Goal: Task Accomplishment & Management: Complete application form

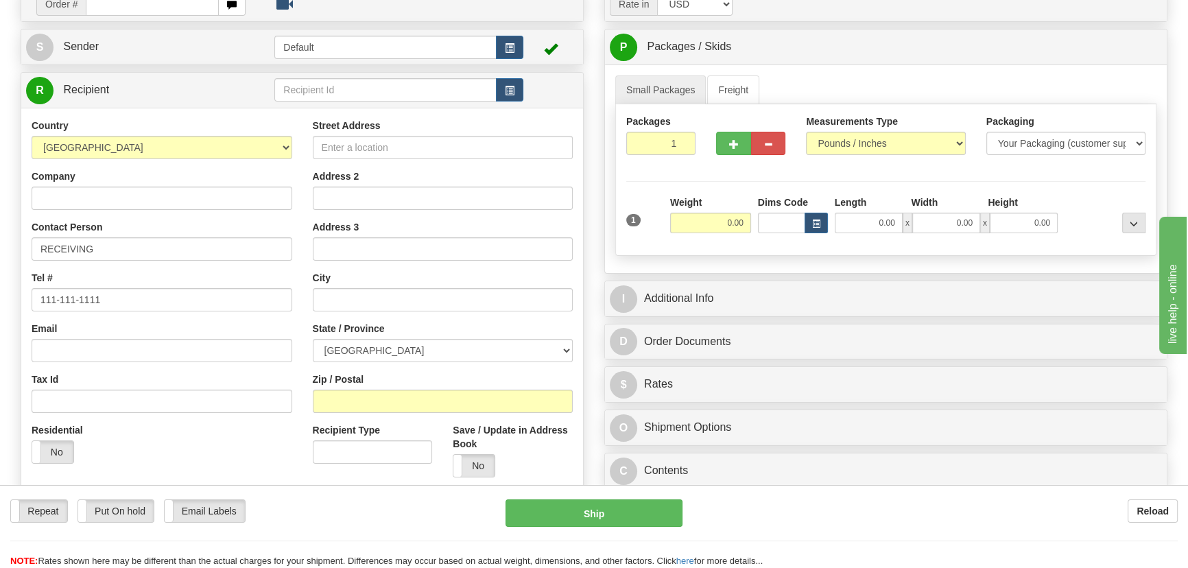
scroll to position [124, 0]
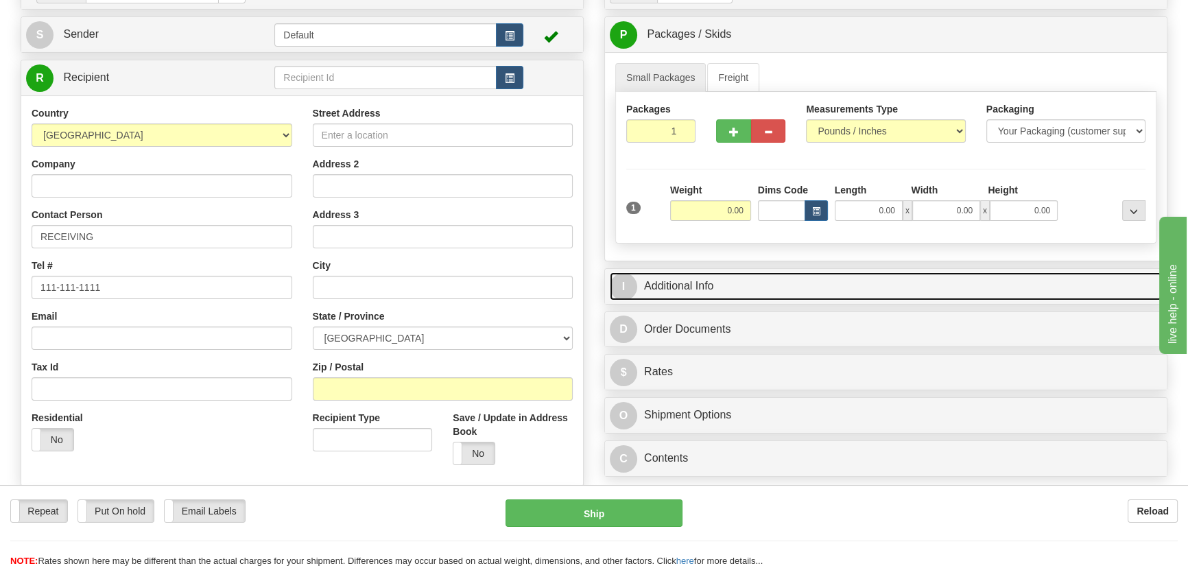
click at [838, 283] on link "I Additional Info" at bounding box center [886, 286] width 552 height 28
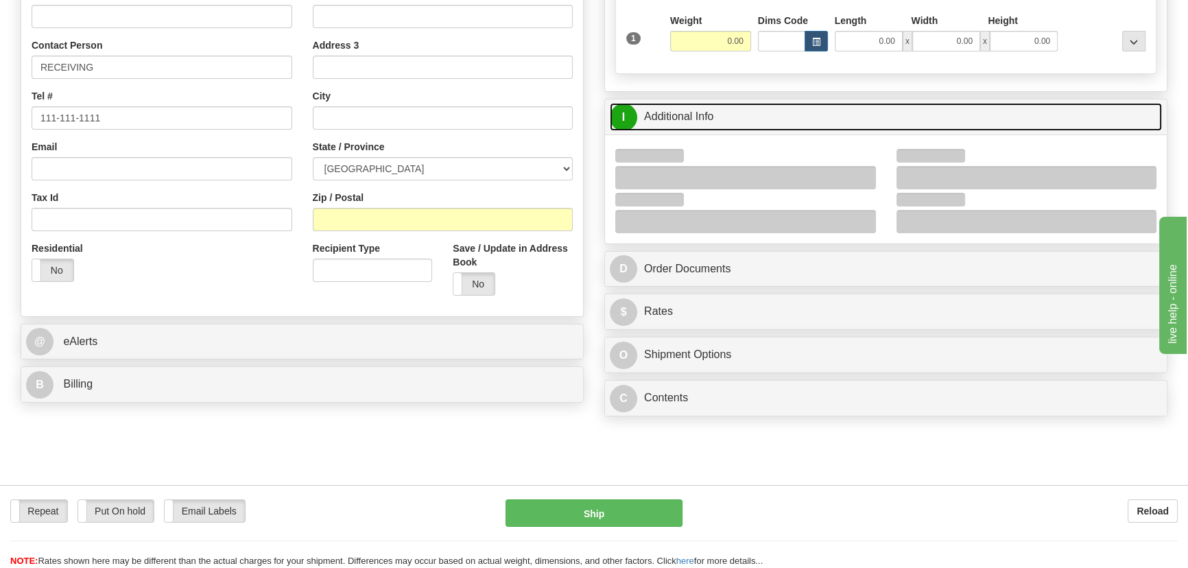
scroll to position [312, 0]
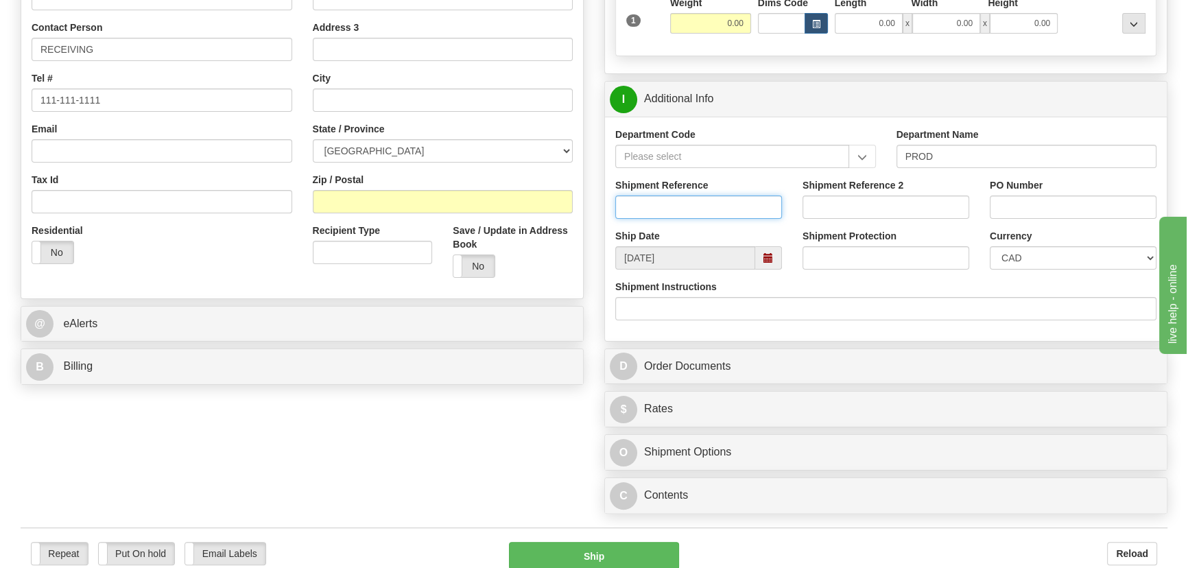
click at [764, 208] on input "Shipment Reference" at bounding box center [698, 207] width 167 height 23
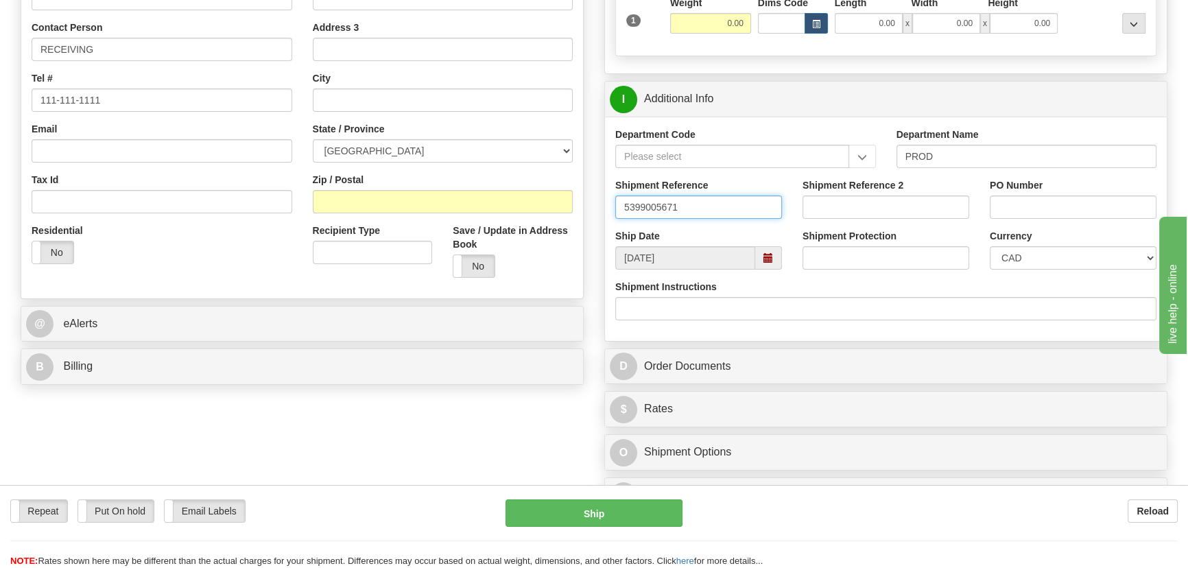
type input "5399005671"
click at [1016, 207] on input "PO Number" at bounding box center [1073, 207] width 167 height 23
paste input "4889-7"
type input "4889-7"
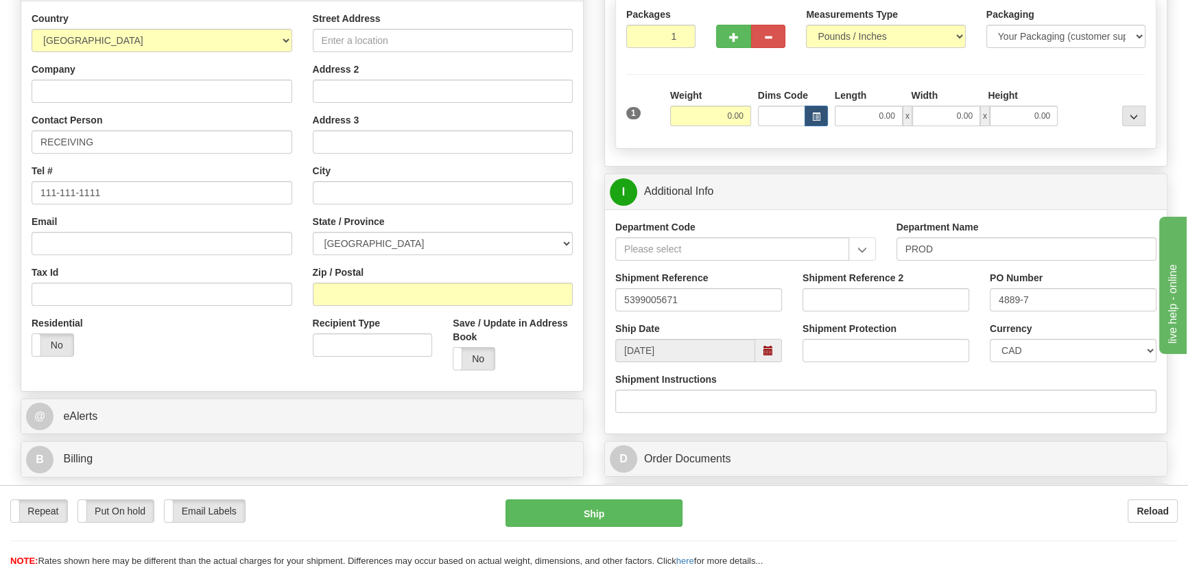
scroll to position [187, 0]
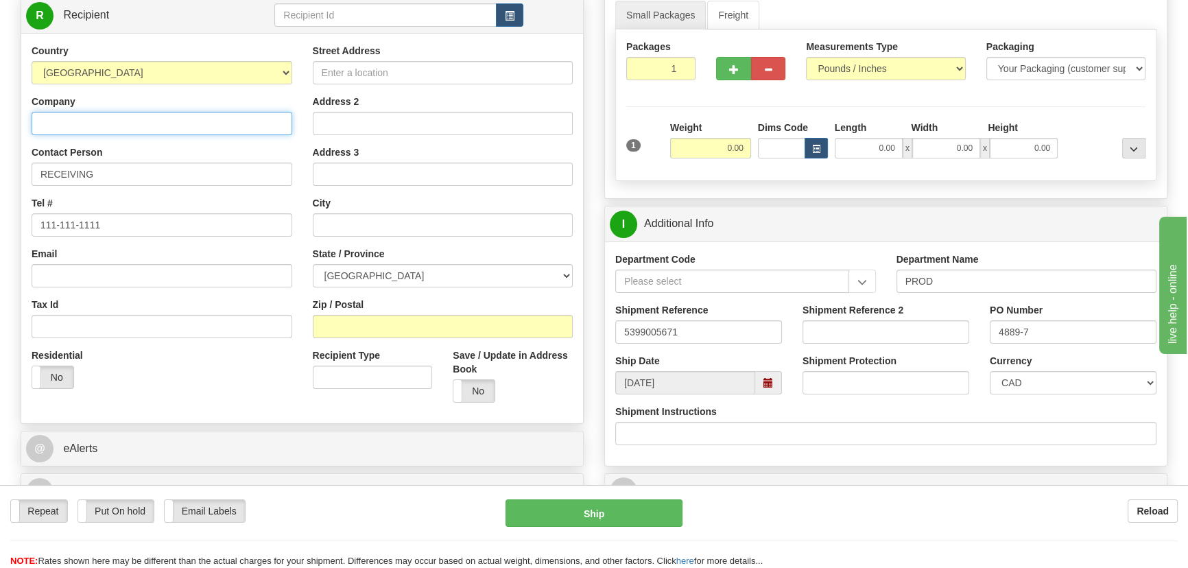
click at [191, 122] on input "Company" at bounding box center [162, 123] width 261 height 23
paste input "CUSTOM CONTROL PANELS INC"
type input "CUSTOM CONTROL PANELS INC"
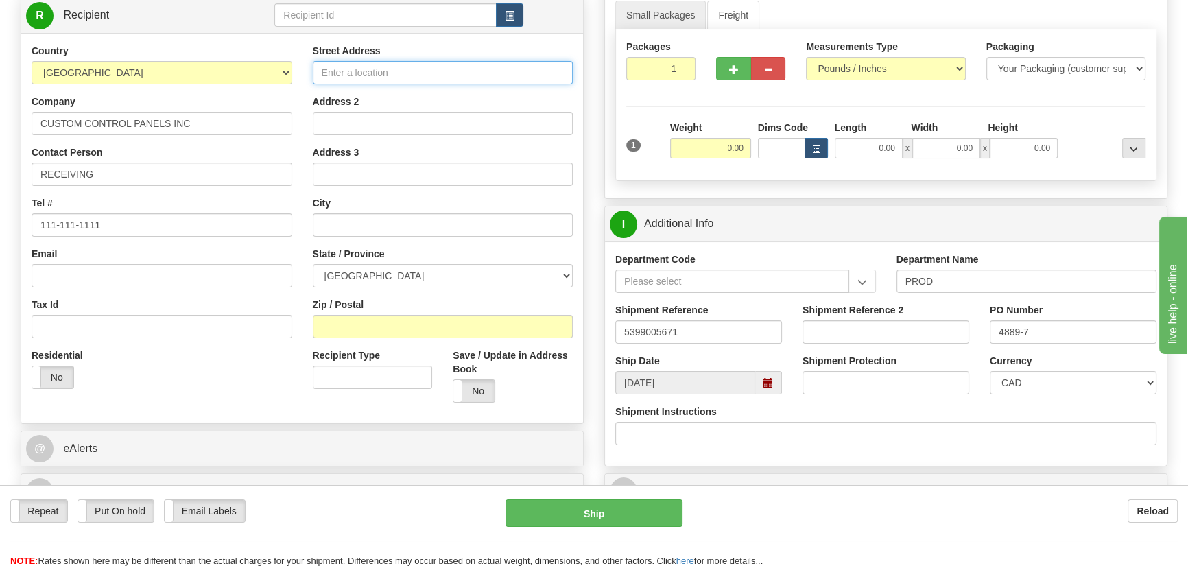
click at [372, 69] on input "Street Address" at bounding box center [443, 72] width 261 height 23
paste input "5466 TIMBERLEA BLVD, UNIT 1"
type input "5466 TIMBERLEA BLVD, UNIT 1"
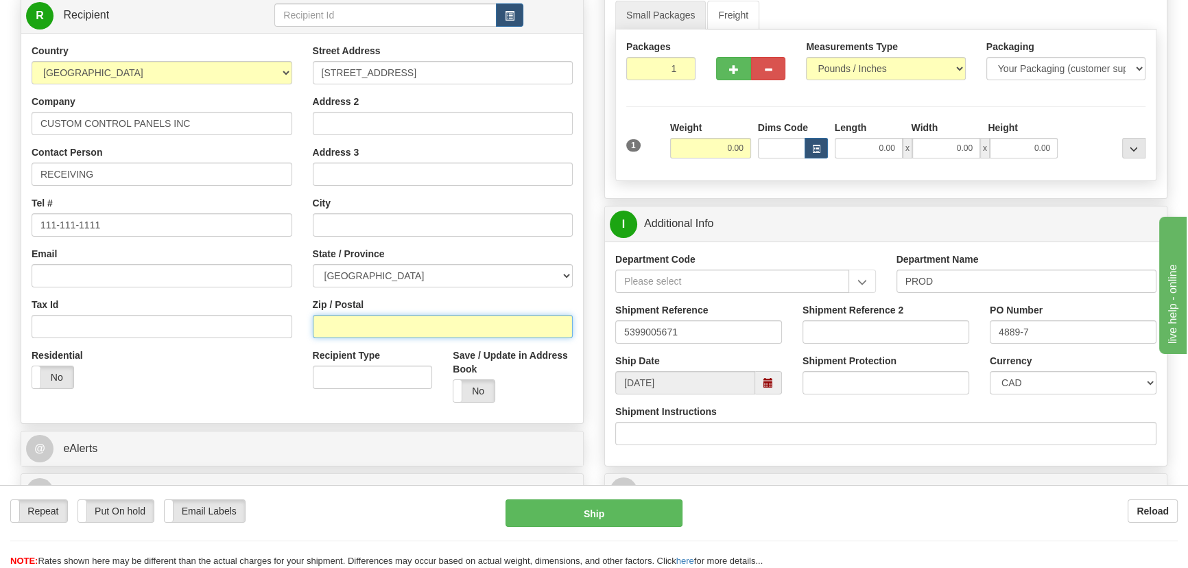
click at [402, 326] on input "Zip / Postal" at bounding box center [443, 326] width 261 height 23
paste input "L4W 2T7"
type input "L4W 2T7"
click at [203, 373] on div "Residential Yes No" at bounding box center [161, 374] width 281 height 51
type input "[GEOGRAPHIC_DATA]"
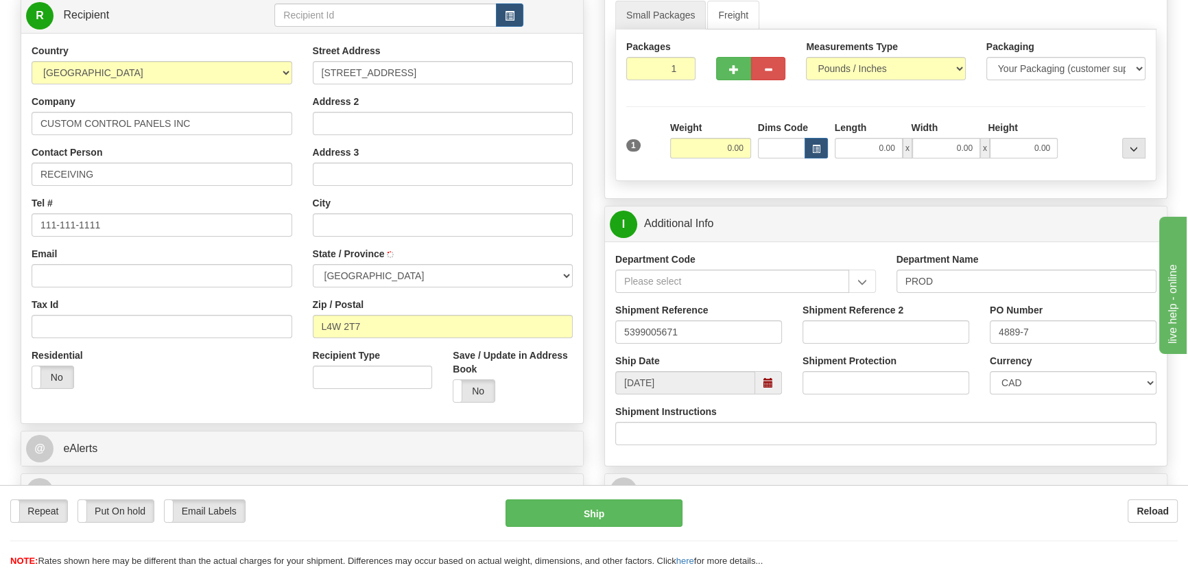
select select "ON"
drag, startPoint x: 668, startPoint y: 73, endPoint x: 709, endPoint y: 100, distance: 48.5
click at [707, 96] on div "Packages 1 1 Measurements Type" at bounding box center [885, 106] width 541 height 152
type input "5"
click at [709, 100] on div "Packages 5 1 Measurements Type" at bounding box center [885, 106] width 541 height 152
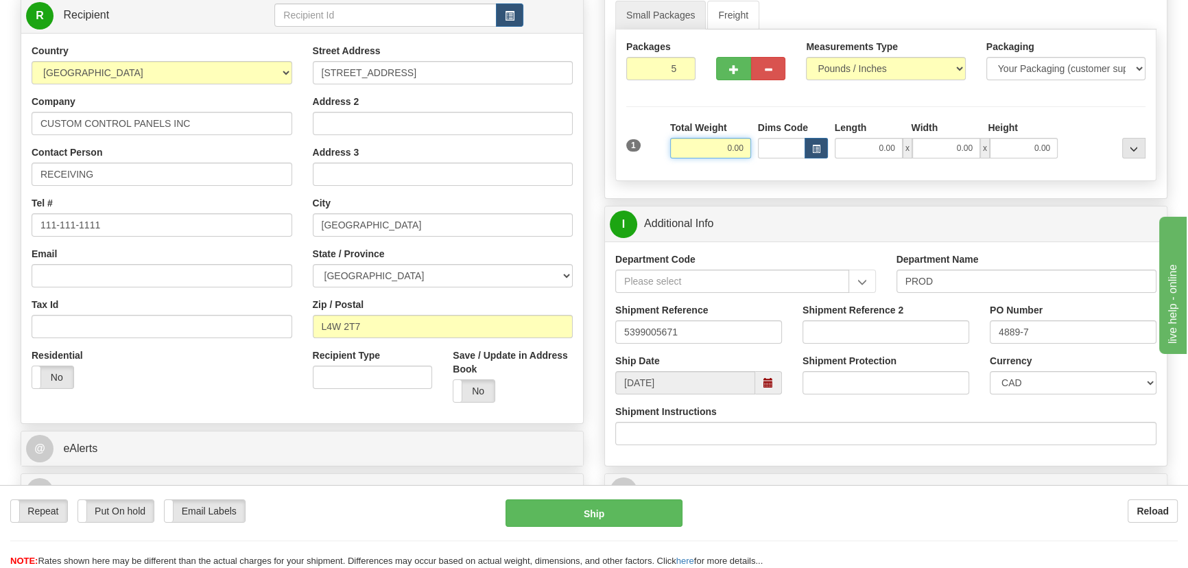
click at [716, 149] on input "0.00" at bounding box center [710, 148] width 81 height 21
type input "175.00"
drag, startPoint x: 716, startPoint y: 149, endPoint x: 1063, endPoint y: 109, distance: 348.8
click at [1063, 109] on div "Packages 5 1 Measurements Type" at bounding box center [885, 106] width 541 height 152
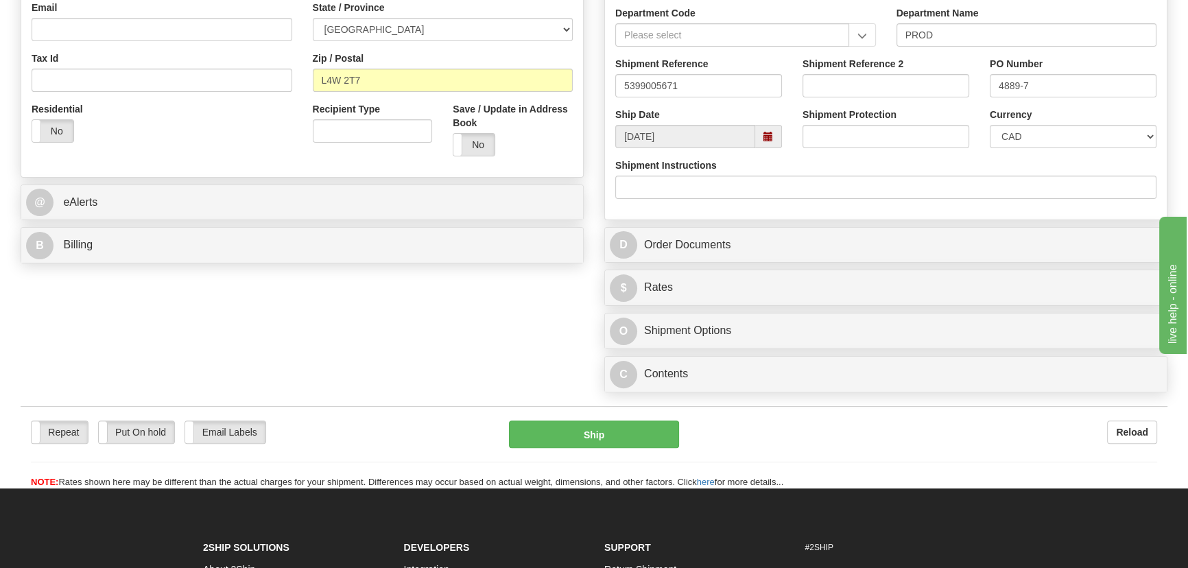
scroll to position [499, 0]
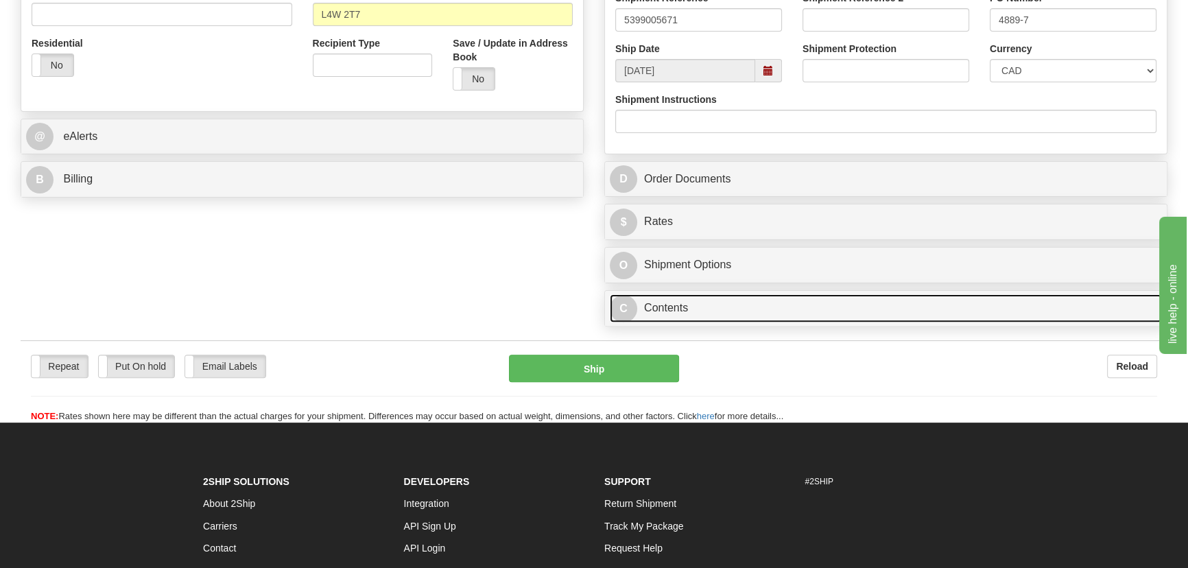
click at [884, 301] on link "C Contents" at bounding box center [886, 308] width 552 height 28
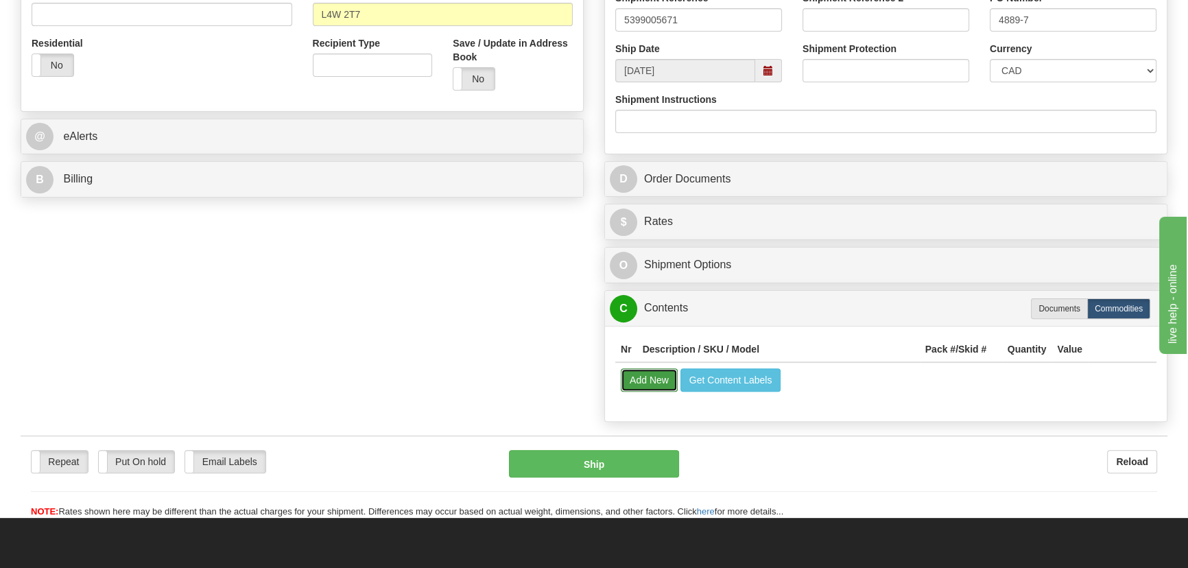
click at [668, 386] on button "Add New" at bounding box center [649, 379] width 57 height 23
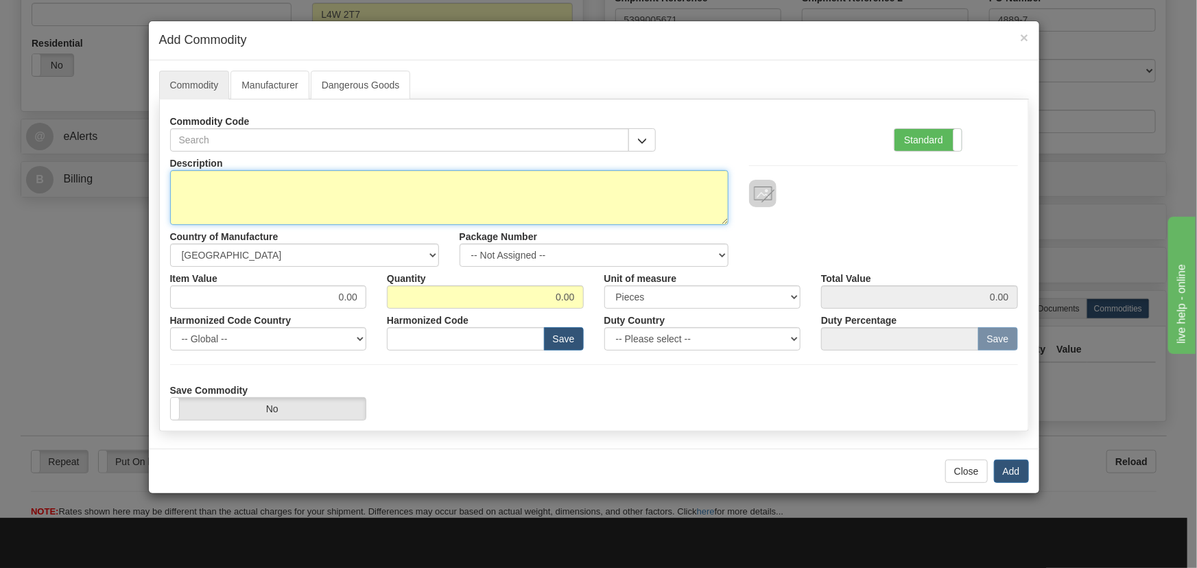
click at [539, 185] on textarea "Description" at bounding box center [449, 197] width 559 height 55
paste textarea "C30T03HLHF6SHXXMXXPXXUXXW77"
type textarea "C30T03HLHF6SHXXMXXPXXUXXW77"
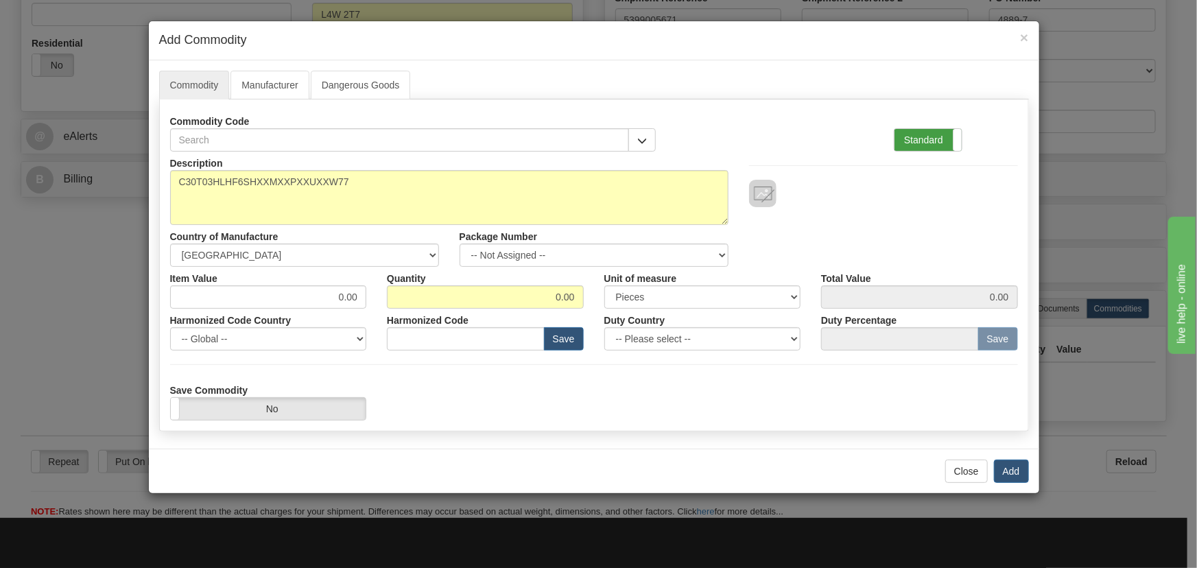
click at [946, 141] on label "Standard" at bounding box center [928, 140] width 67 height 22
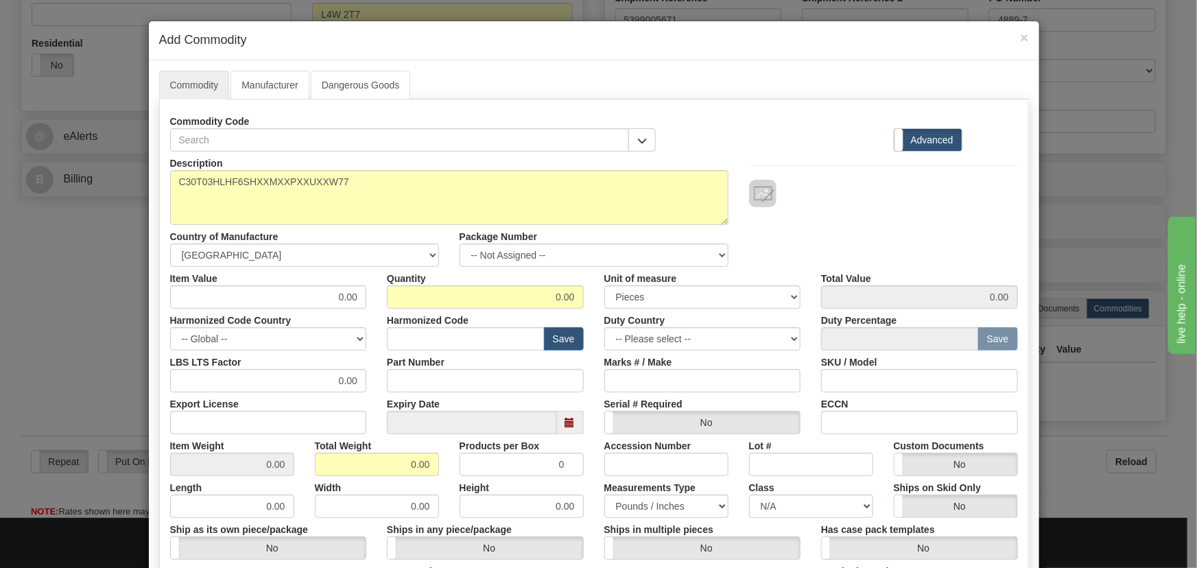
click at [933, 135] on label "Advanced" at bounding box center [928, 140] width 67 height 22
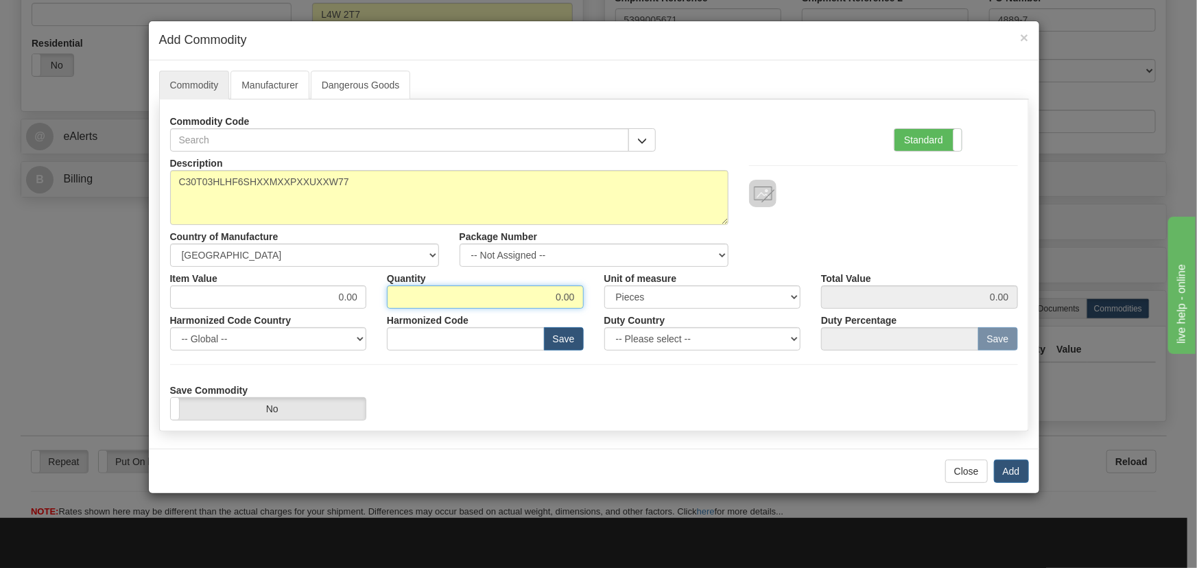
drag, startPoint x: 554, startPoint y: 295, endPoint x: 613, endPoint y: 307, distance: 60.3
click at [613, 307] on div "Item Value 0.00 Quantity 0.00 Unit of measure 3 Thousand Square Inches Adjustme…" at bounding box center [594, 288] width 869 height 42
type input "5"
paste input "7.873,03"
drag, startPoint x: 327, startPoint y: 303, endPoint x: 417, endPoint y: 335, distance: 95.5
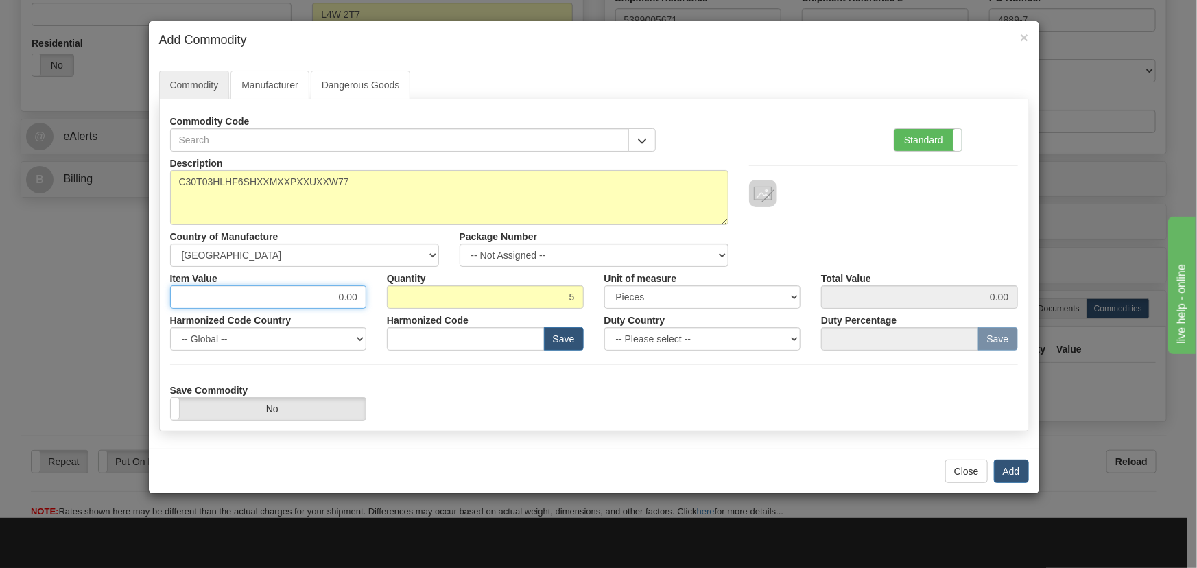
click at [422, 333] on div "Description C30T03HLHF6SHXXMXXPXXUXXW77 Country of Manufacture -- Unknown -- [G…" at bounding box center [594, 286] width 848 height 269
type input "7873.03"
type input "39365.15"
click at [871, 157] on div at bounding box center [884, 180] width 290 height 56
click at [1012, 464] on button "Add" at bounding box center [1011, 471] width 35 height 23
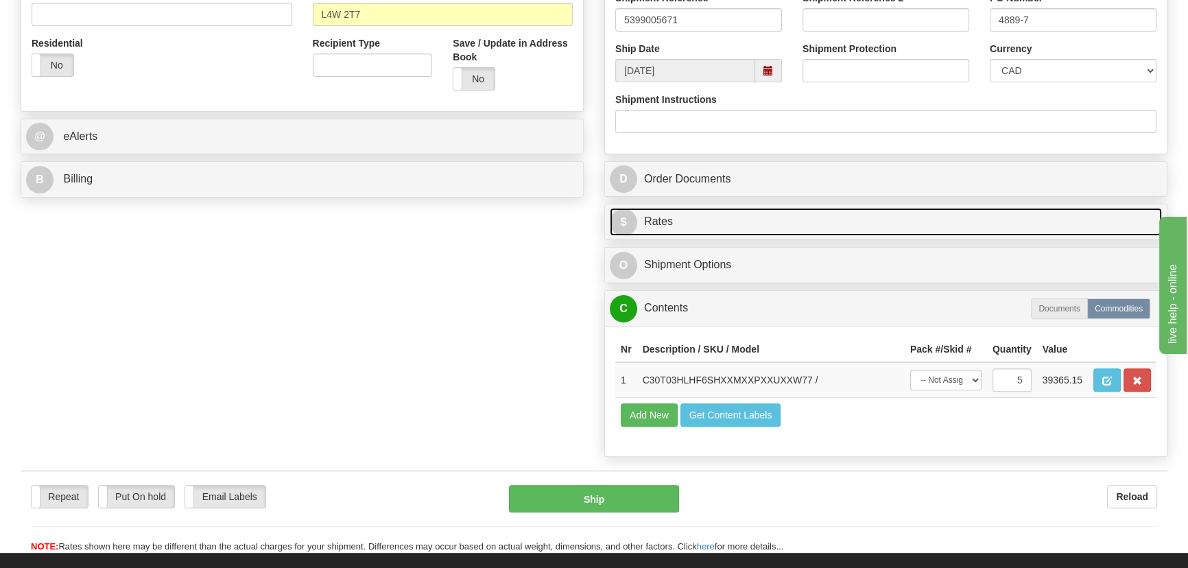
click at [900, 208] on link "$ Rates" at bounding box center [886, 222] width 552 height 28
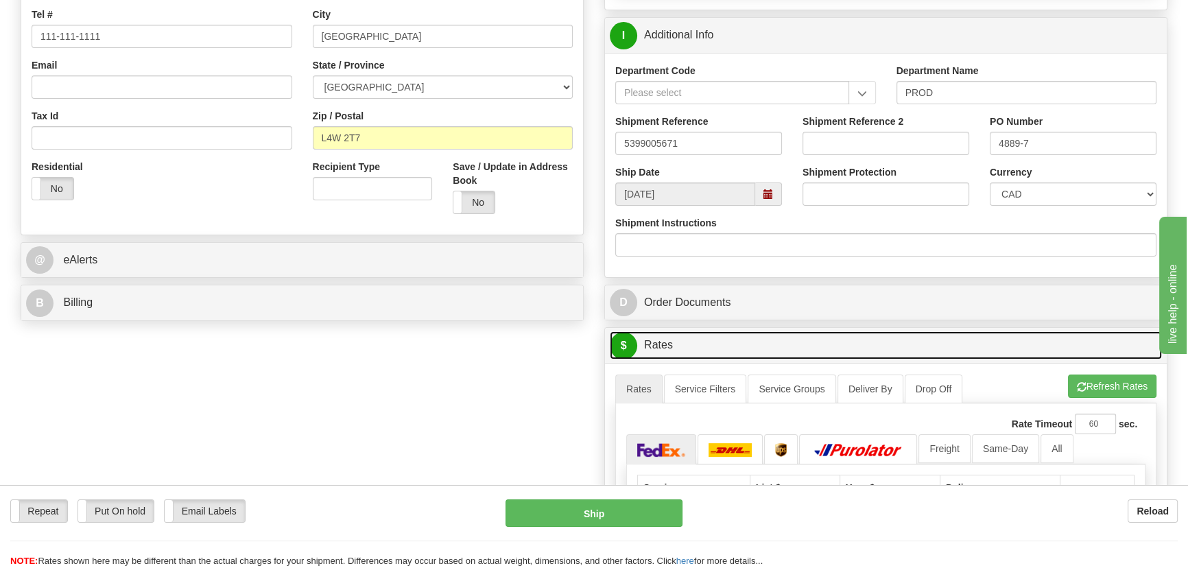
scroll to position [374, 0]
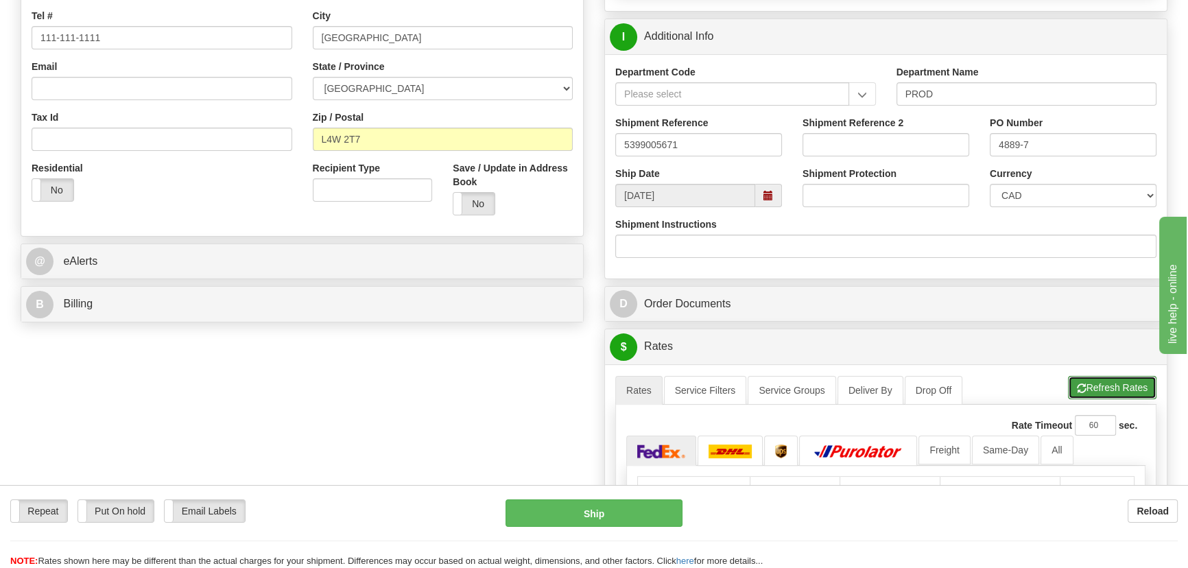
click at [1125, 381] on button "Refresh Rates" at bounding box center [1112, 387] width 89 height 23
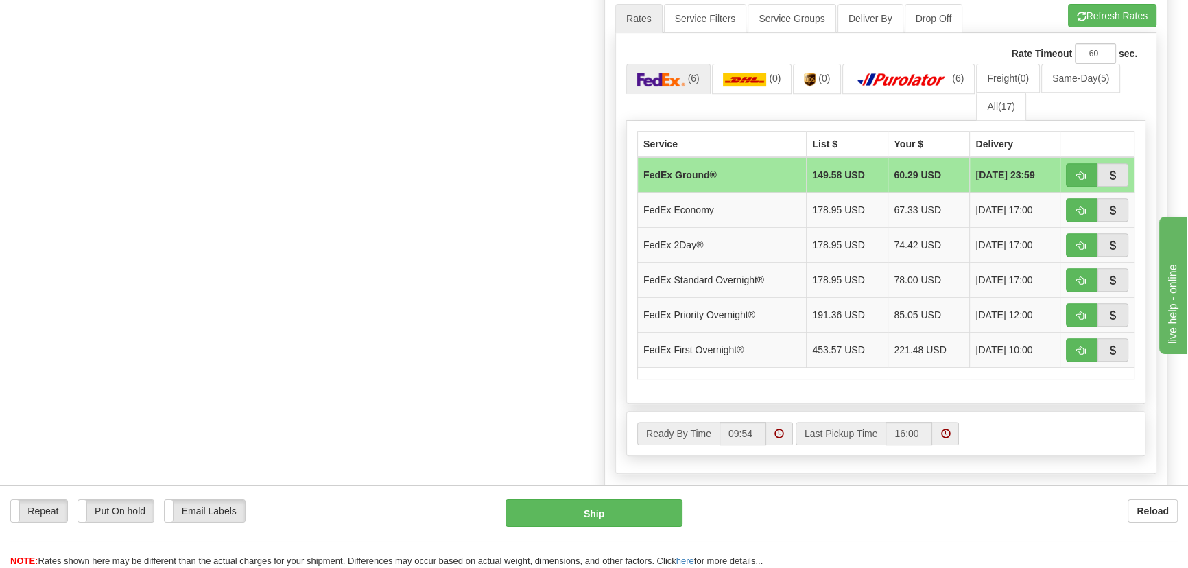
scroll to position [748, 0]
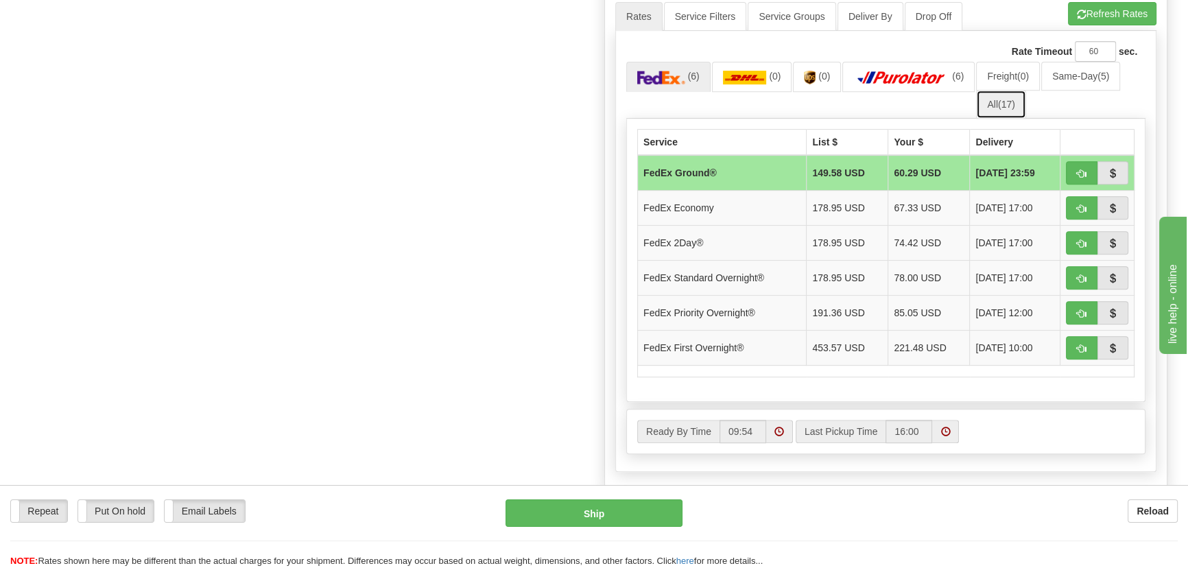
click at [992, 100] on link "All (17)" at bounding box center [1000, 104] width 49 height 29
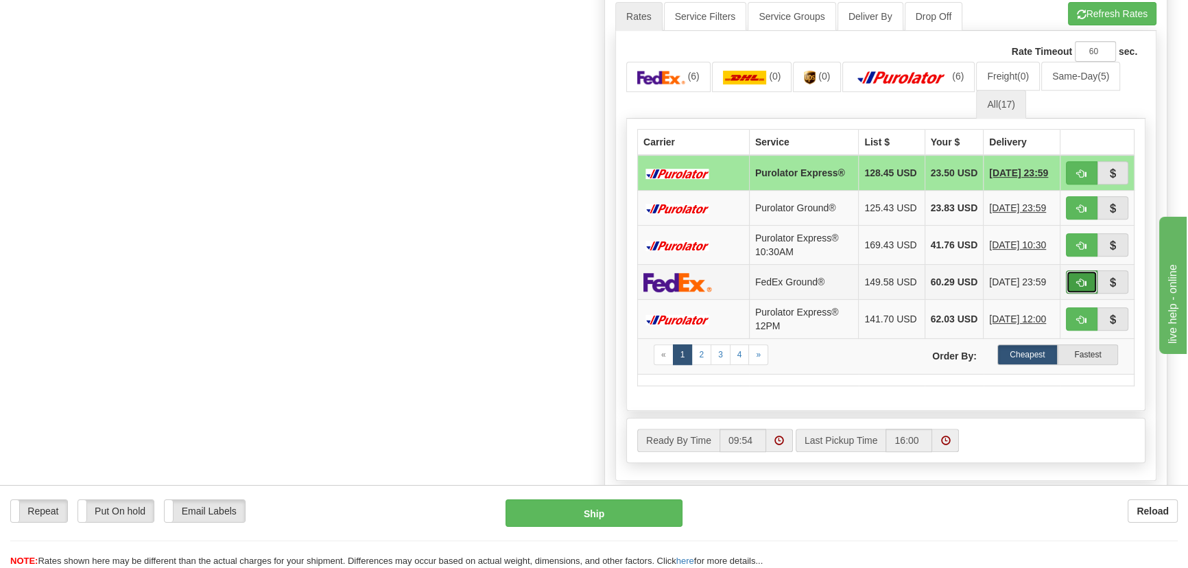
click at [1087, 289] on button "button" at bounding box center [1082, 281] width 32 height 23
type input "92"
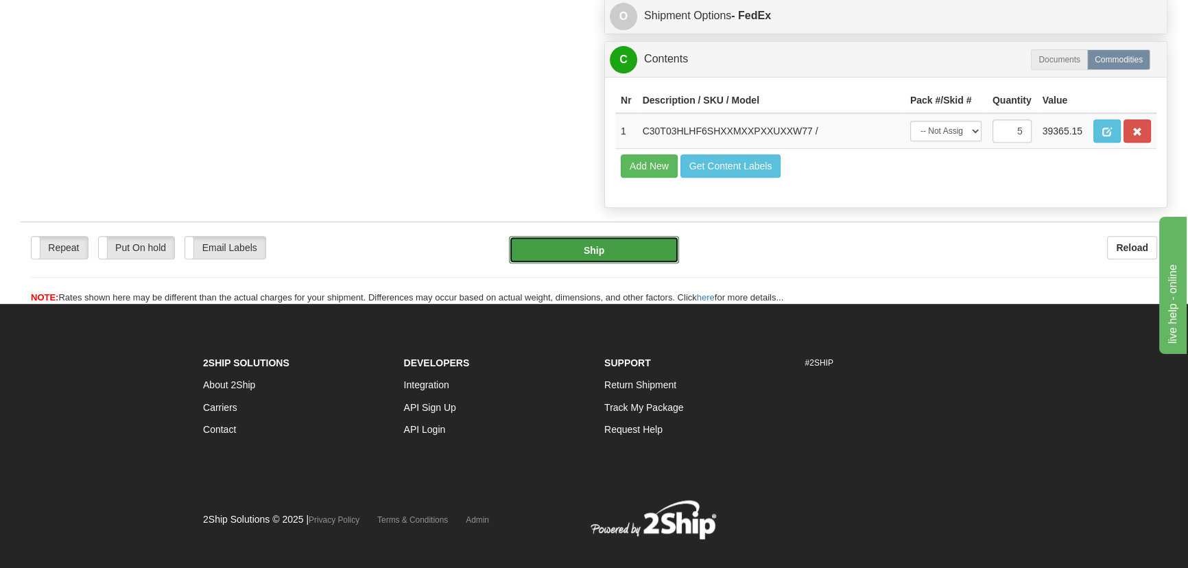
click at [610, 254] on button "Ship" at bounding box center [594, 249] width 171 height 27
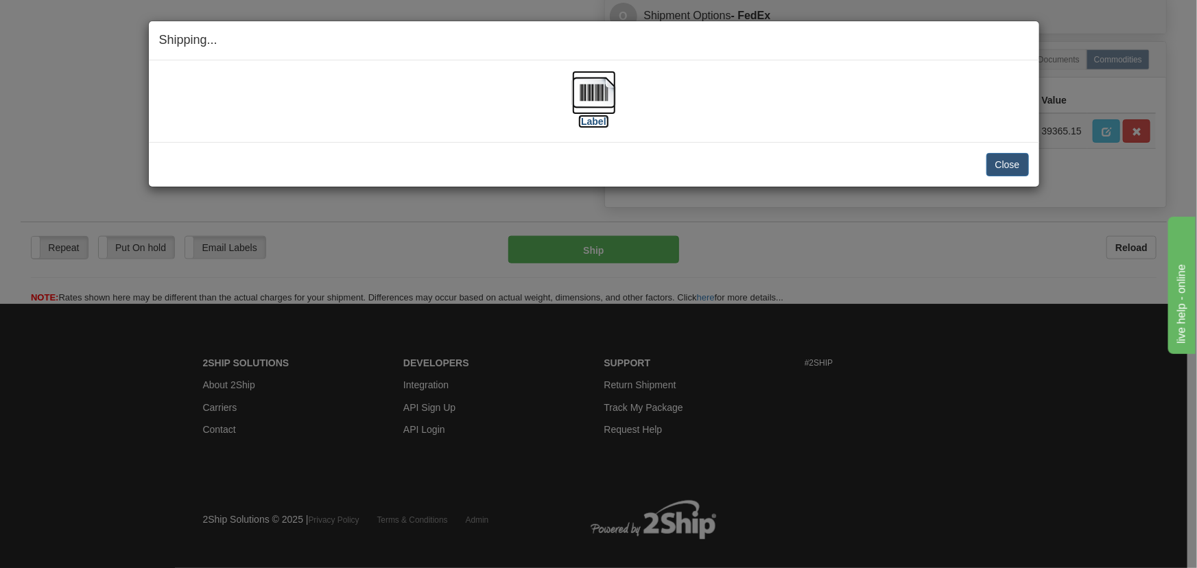
click at [594, 99] on img at bounding box center [594, 93] width 44 height 44
click at [1013, 164] on button "Close" at bounding box center [1008, 164] width 43 height 23
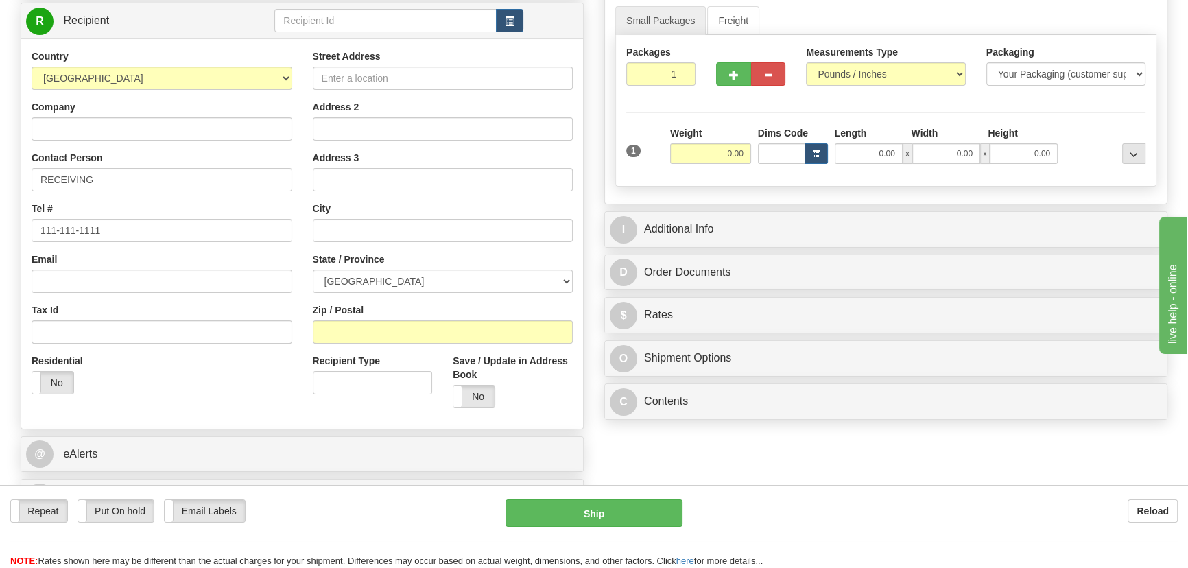
scroll to position [187, 0]
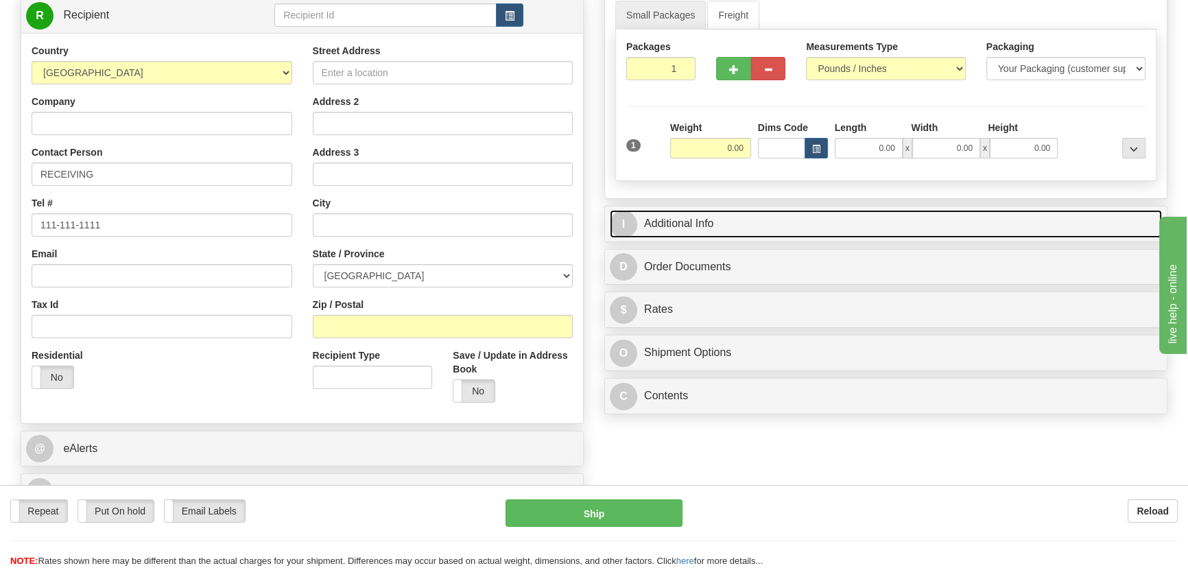
click at [905, 222] on link "I Additional Info" at bounding box center [886, 224] width 552 height 28
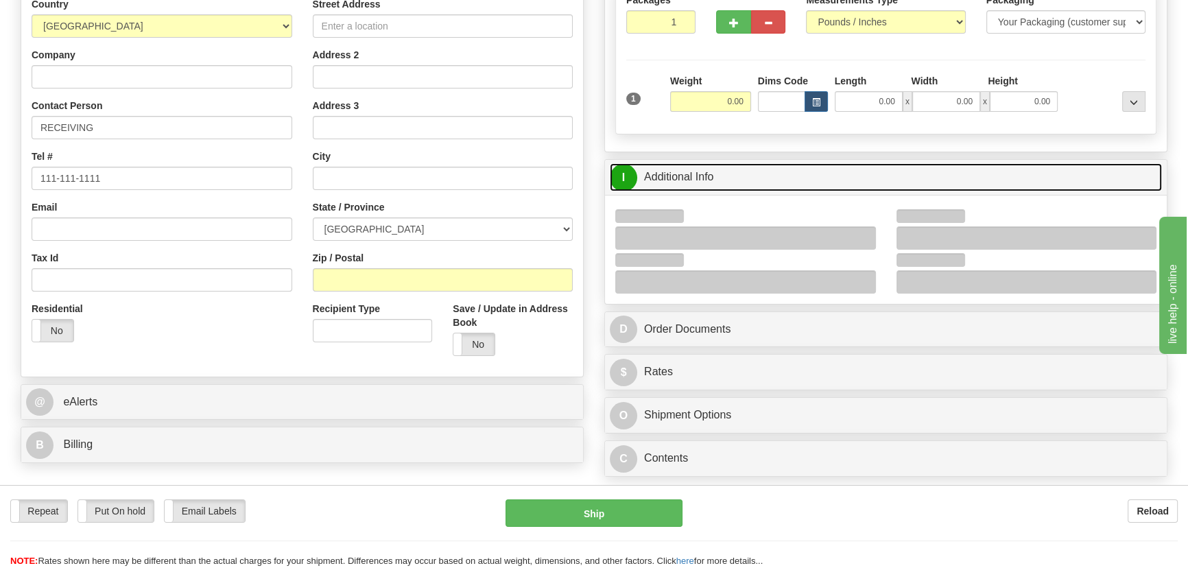
scroll to position [312, 0]
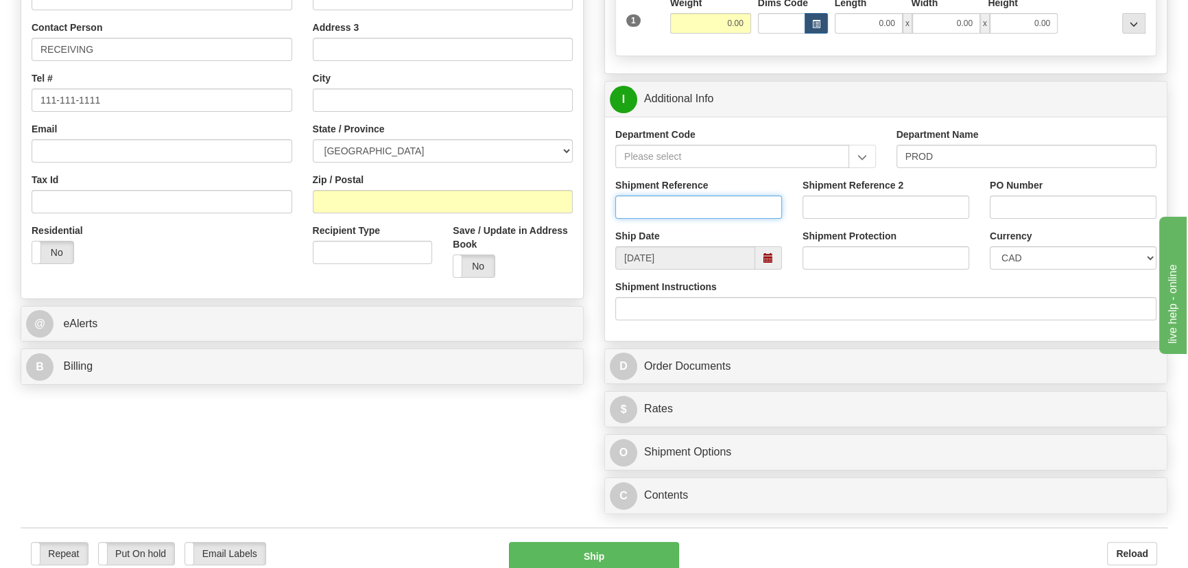
click at [718, 205] on input "Shipment Reference" at bounding box center [698, 207] width 167 height 23
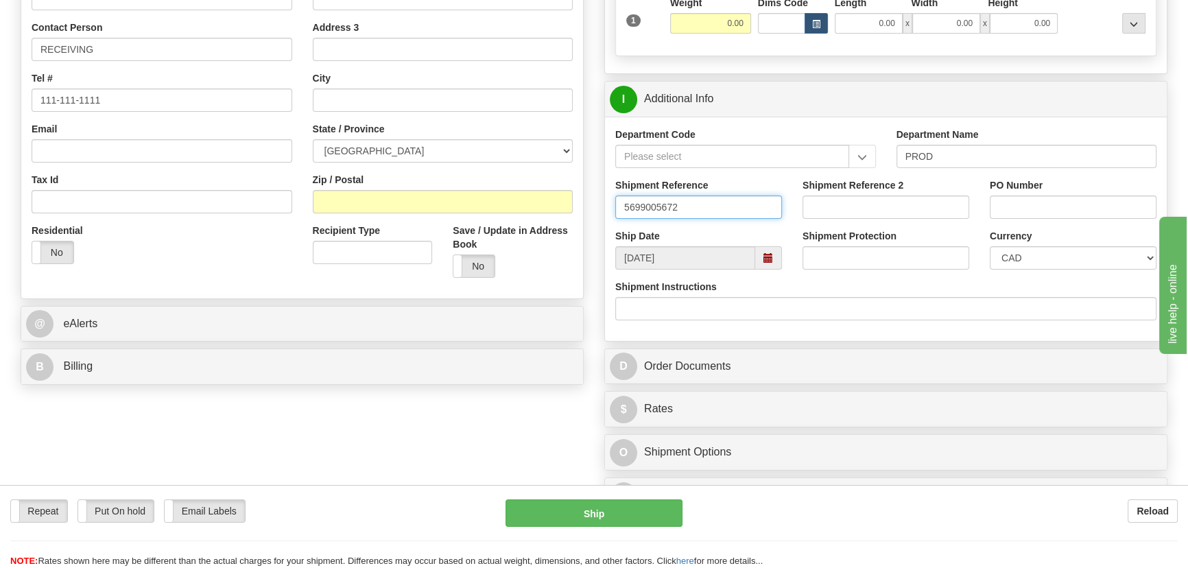
drag, startPoint x: 711, startPoint y: 206, endPoint x: 574, endPoint y: 207, distance: 136.5
type input "5699005672"
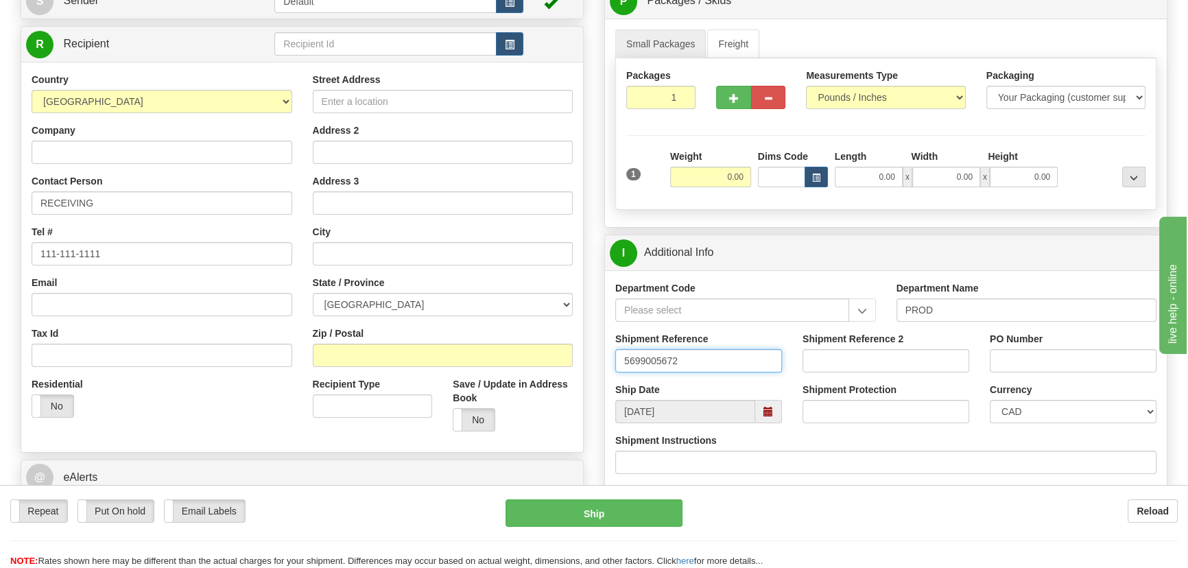
scroll to position [124, 0]
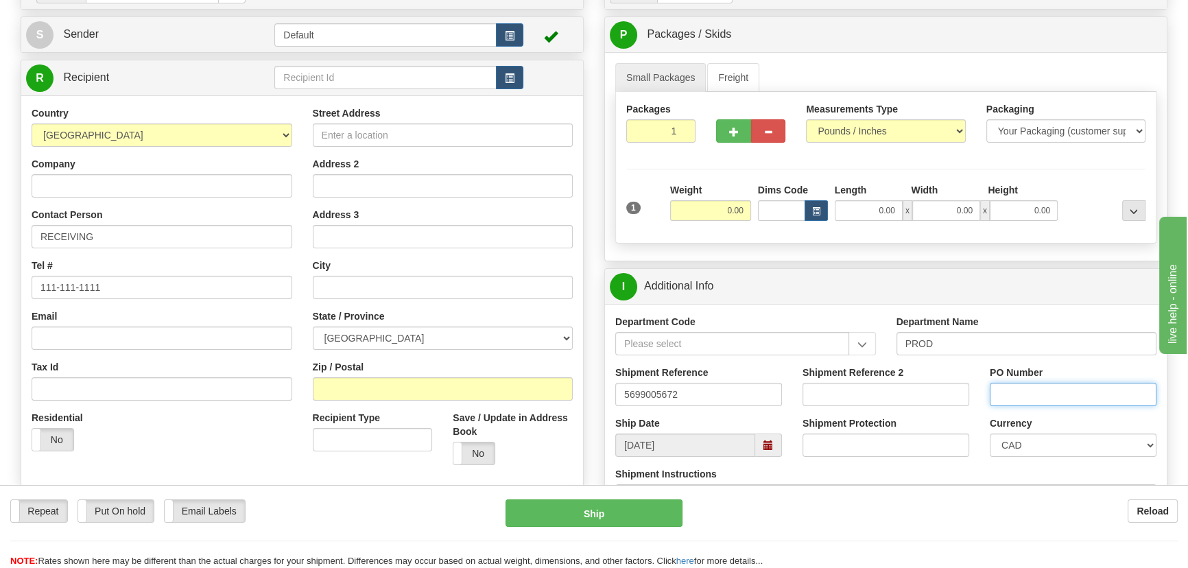
click at [1018, 391] on input "PO Number" at bounding box center [1073, 394] width 167 height 23
paste input "4889-10"
type input "4889-10"
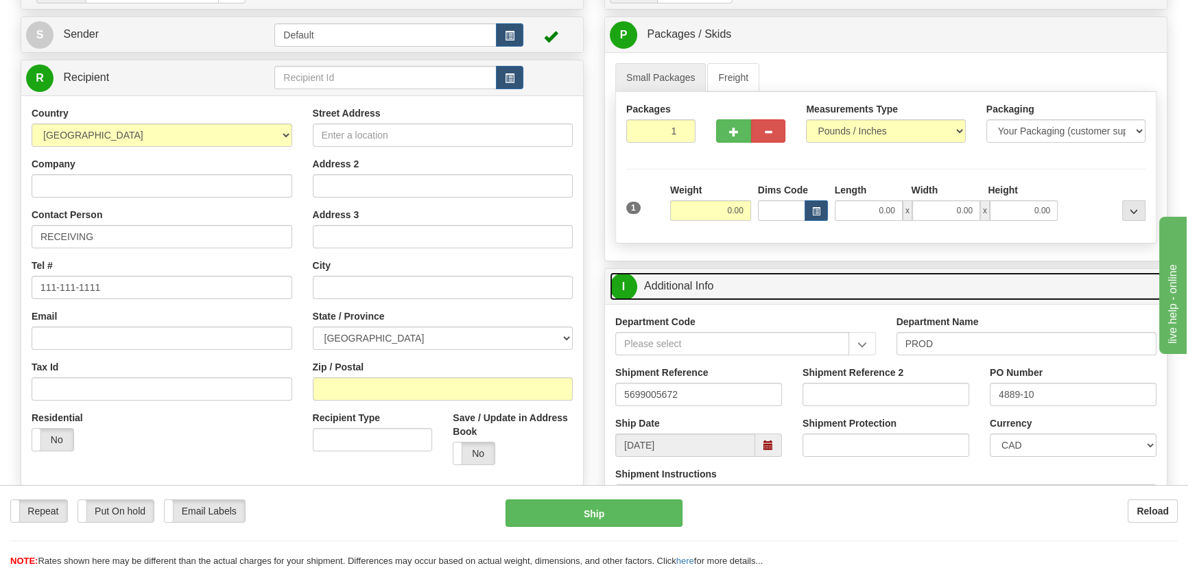
click at [1064, 277] on link "I Additional Info" at bounding box center [886, 286] width 552 height 28
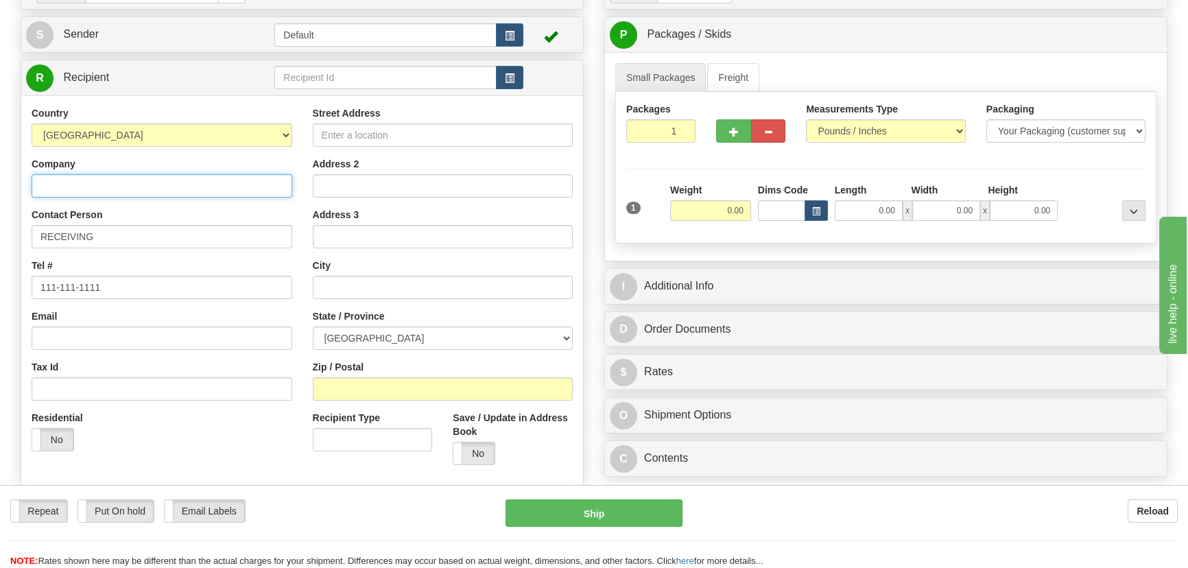
click at [221, 185] on input "Company" at bounding box center [162, 185] width 261 height 23
paste input "CUSTOM CONTROL PANELS INC"
type input "CUSTOM CONTROL PANELS INC"
click at [349, 139] on input "Street Address" at bounding box center [443, 135] width 261 height 23
paste input "[STREET_ADDRESS]"
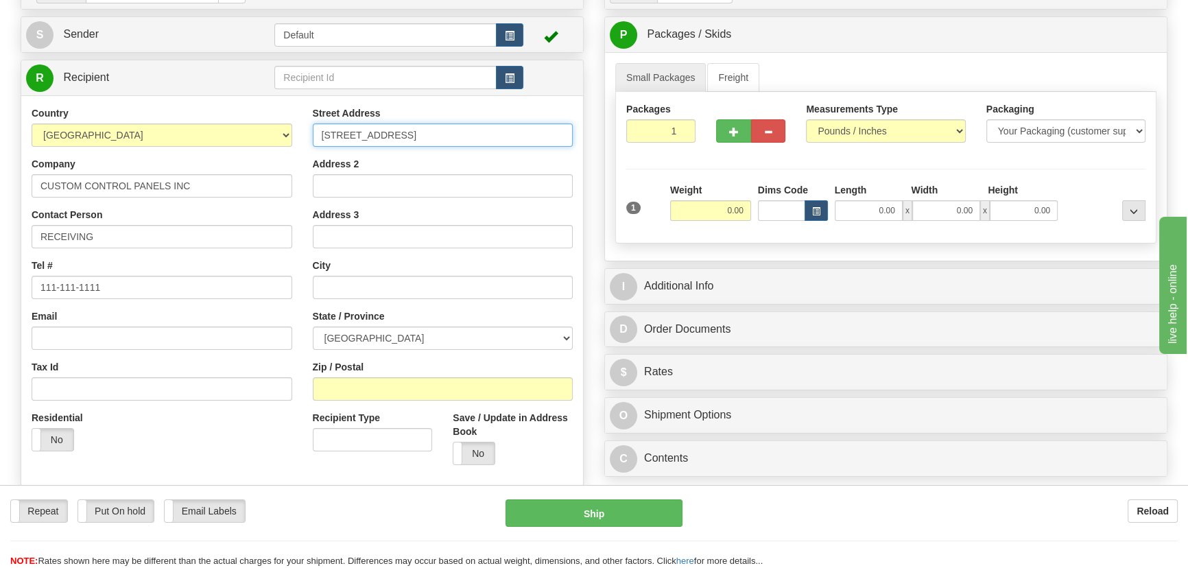
type input "[STREET_ADDRESS]"
click at [417, 395] on input "Zip / Postal" at bounding box center [443, 388] width 261 height 23
paste input "L4W 2T7"
type input "L4W 2T7"
click at [247, 452] on div "Residential Yes No" at bounding box center [161, 436] width 281 height 51
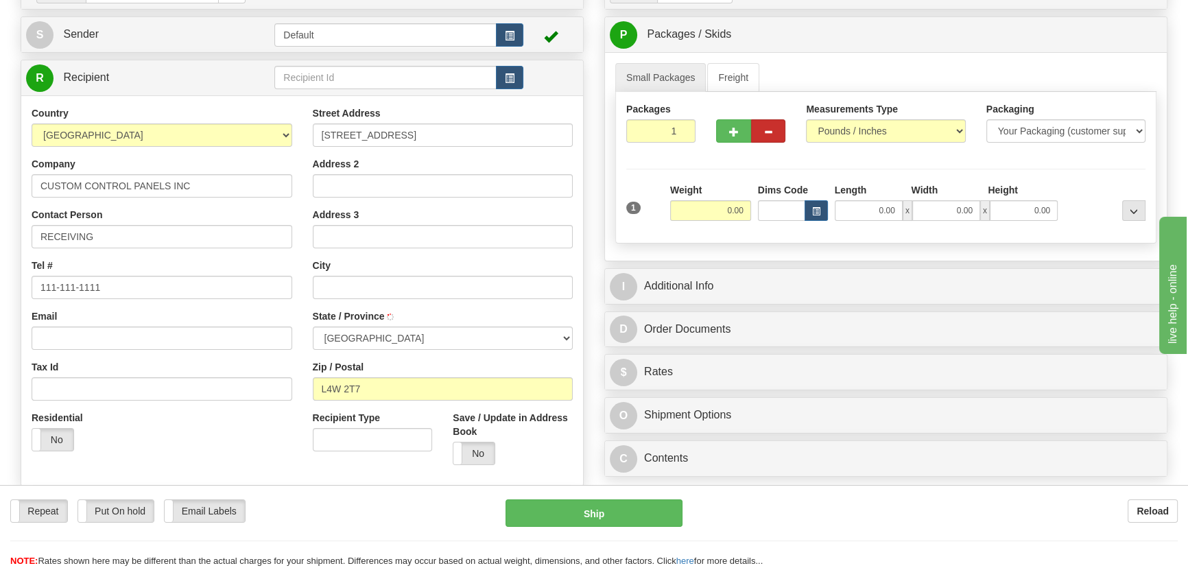
type input "[GEOGRAPHIC_DATA]"
select select "ON"
drag, startPoint x: 672, startPoint y: 128, endPoint x: 702, endPoint y: 162, distance: 45.2
click at [704, 147] on div "Packages 1 1" at bounding box center [661, 127] width 90 height 51
type input "2"
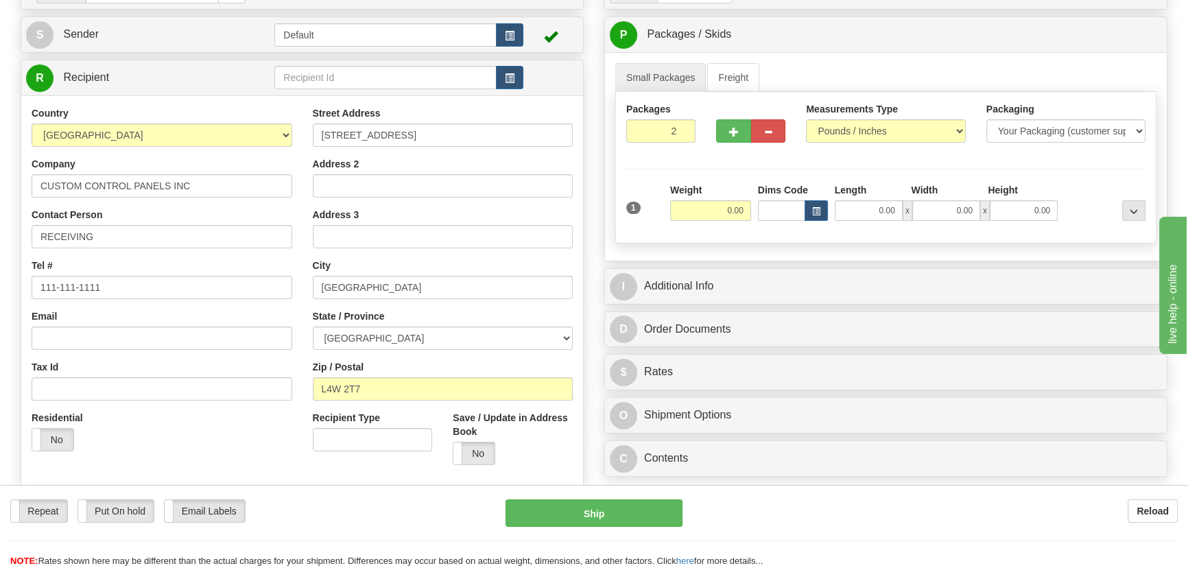
click at [703, 163] on div "Packages 2 1 Measurements Type" at bounding box center [885, 168] width 541 height 152
click at [707, 218] on input "0.00" at bounding box center [710, 210] width 81 height 21
type input "70.00"
click at [1094, 174] on div "Packages 2 1 Measurements Type" at bounding box center [885, 168] width 541 height 152
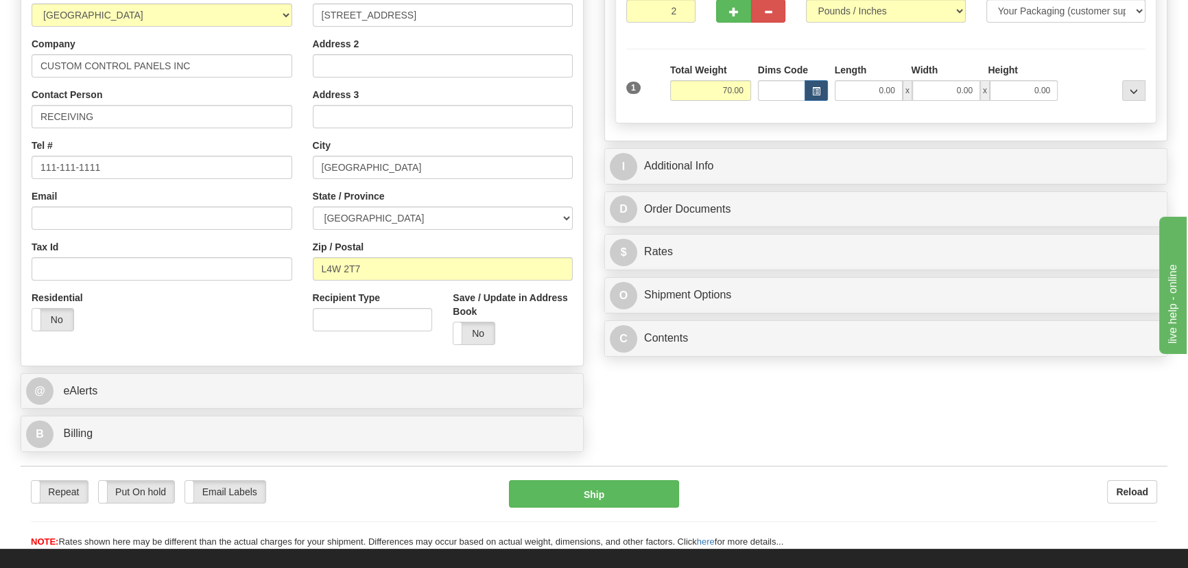
scroll to position [249, 0]
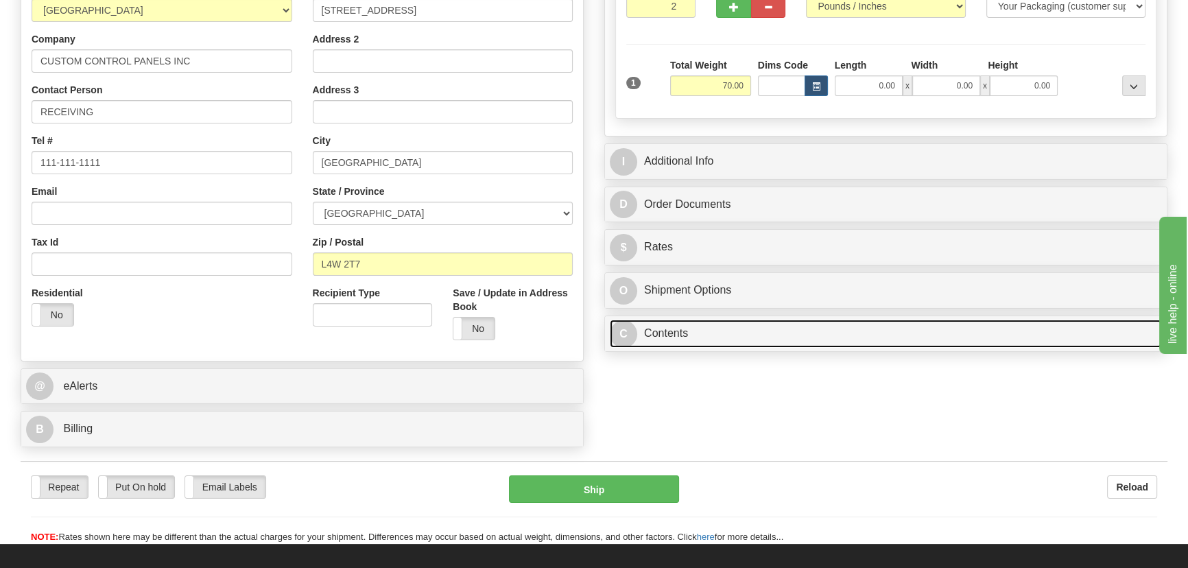
click at [847, 339] on link "C Contents" at bounding box center [886, 334] width 552 height 28
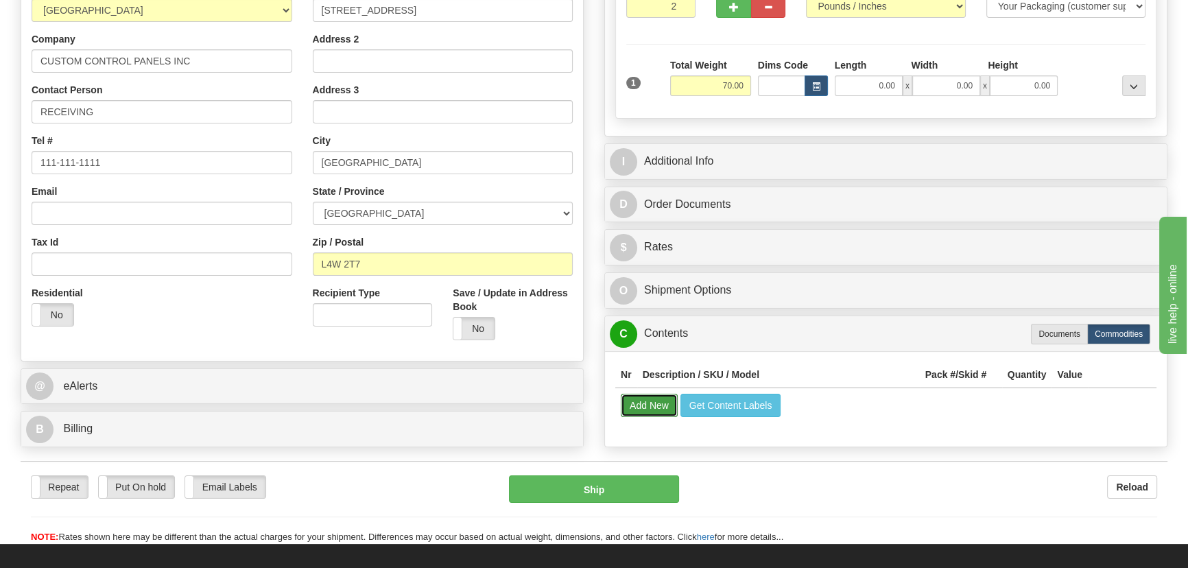
click at [668, 406] on button "Add New" at bounding box center [649, 405] width 57 height 23
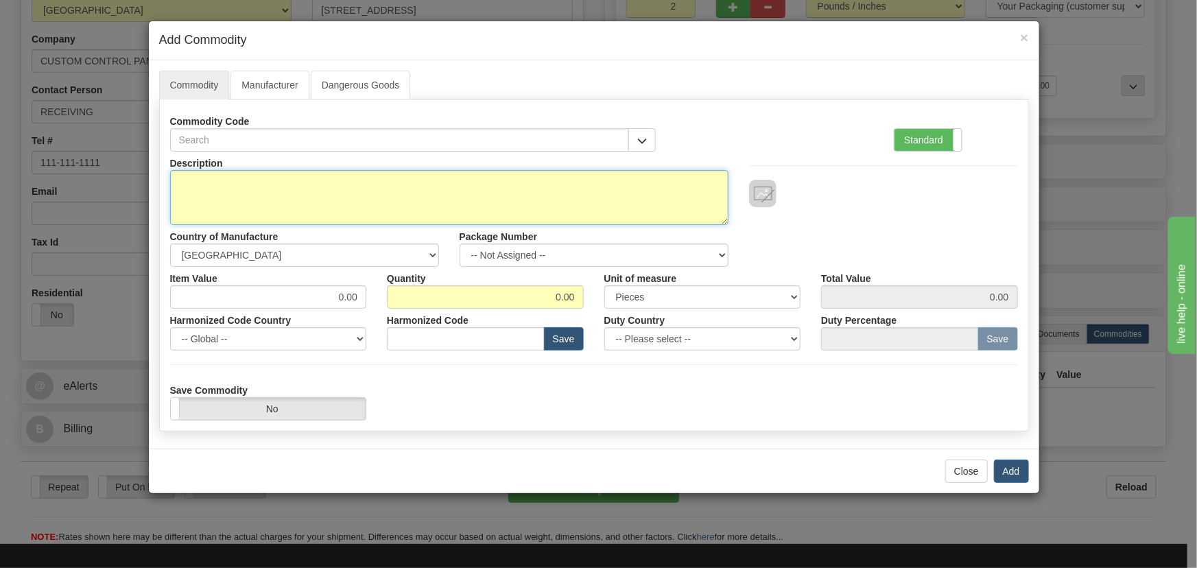
drag, startPoint x: 454, startPoint y: 189, endPoint x: 528, endPoint y: 294, distance: 128.5
click at [454, 188] on textarea "Description" at bounding box center [449, 197] width 559 height 55
paste textarea "C30T03HLHF6SHXXMXXPXXUXXW77"
type textarea "C30T03HLHF6SHXXMXXPXXUXXW77"
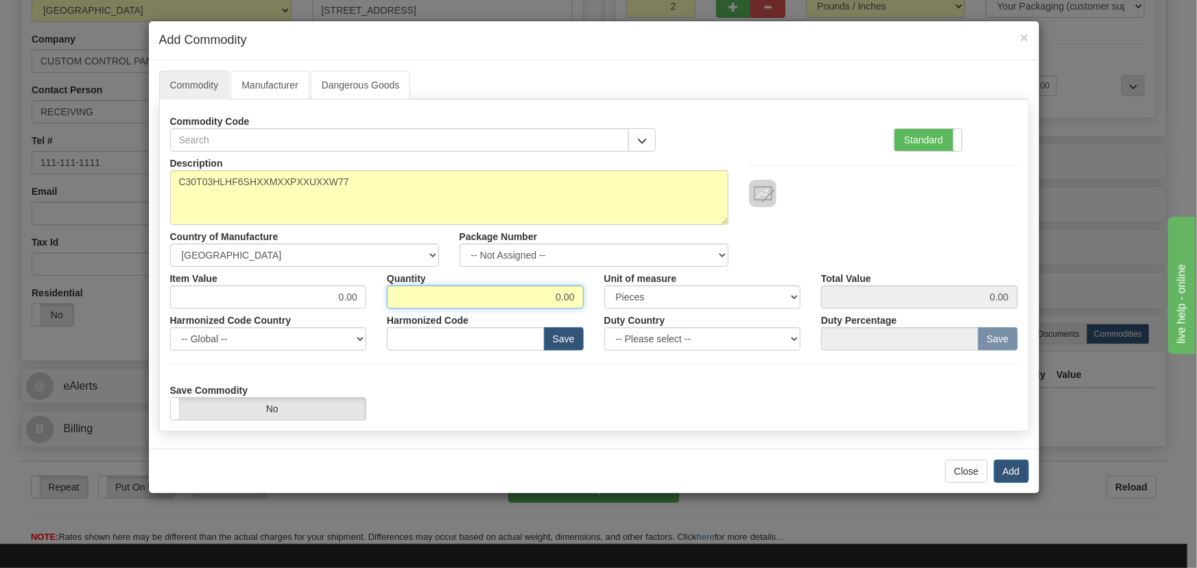
drag, startPoint x: 543, startPoint y: 294, endPoint x: 596, endPoint y: 309, distance: 54.9
click at [596, 309] on div "Description C30T03HLHF6SHXXMXXPXXUXXW77 Country of Manufacture -- Unknown -- [G…" at bounding box center [594, 286] width 848 height 269
type input "2"
drag, startPoint x: 899, startPoint y: 226, endPoint x: 906, endPoint y: 224, distance: 7.4
click at [899, 226] on div "Description C30T03HLHF6SHXXMXXPXXUXXW77 Country of Manufacture -- Unknown -- [G…" at bounding box center [594, 209] width 869 height 115
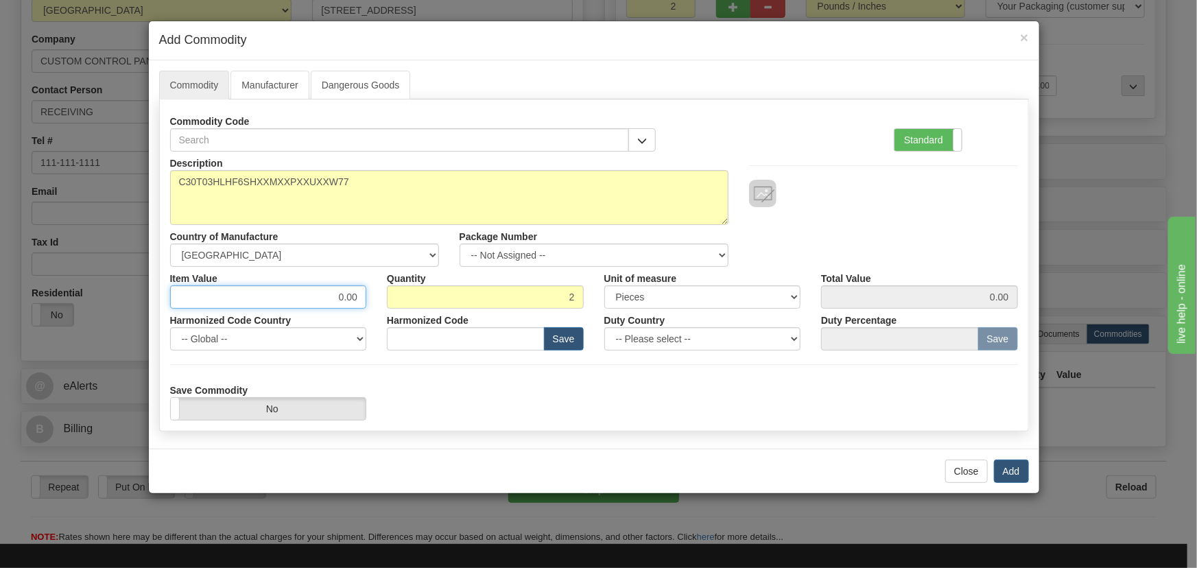
drag, startPoint x: 319, startPoint y: 299, endPoint x: 377, endPoint y: 317, distance: 60.3
click at [377, 317] on div "Description C30T03HLHF6SHXXMXXPXXUXXW77 Country of Manufacture -- Unknown -- [G…" at bounding box center [594, 286] width 848 height 269
paste input "7.873,04"
type input "7873.04"
type input "15746.08"
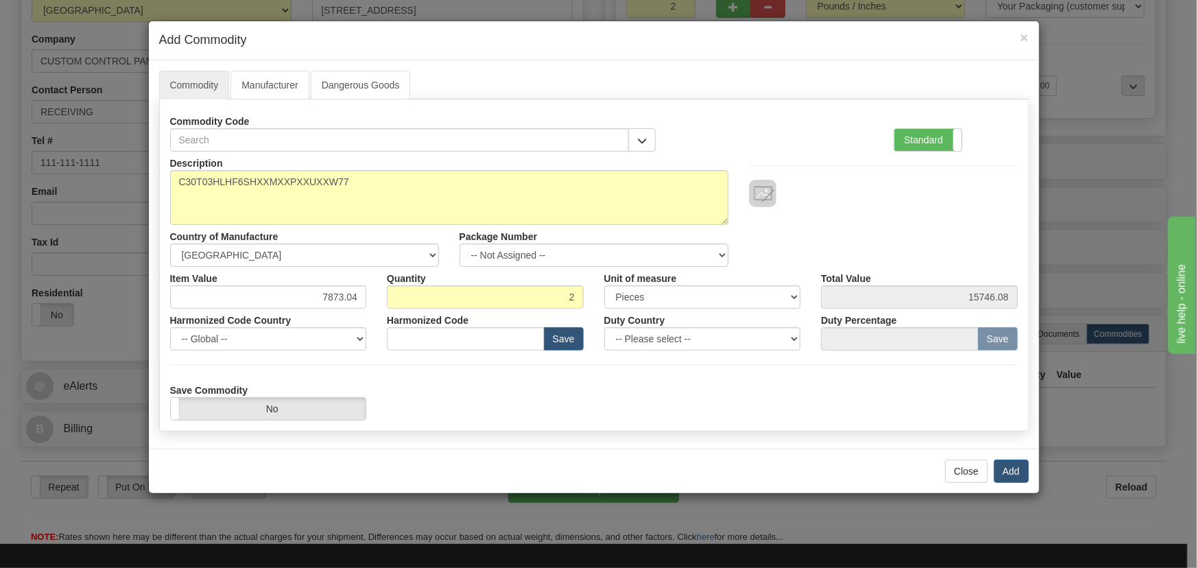
click at [801, 130] on div "Commodity Code Standard Advanced" at bounding box center [594, 131] width 869 height 42
click at [1006, 467] on button "Add" at bounding box center [1011, 471] width 35 height 23
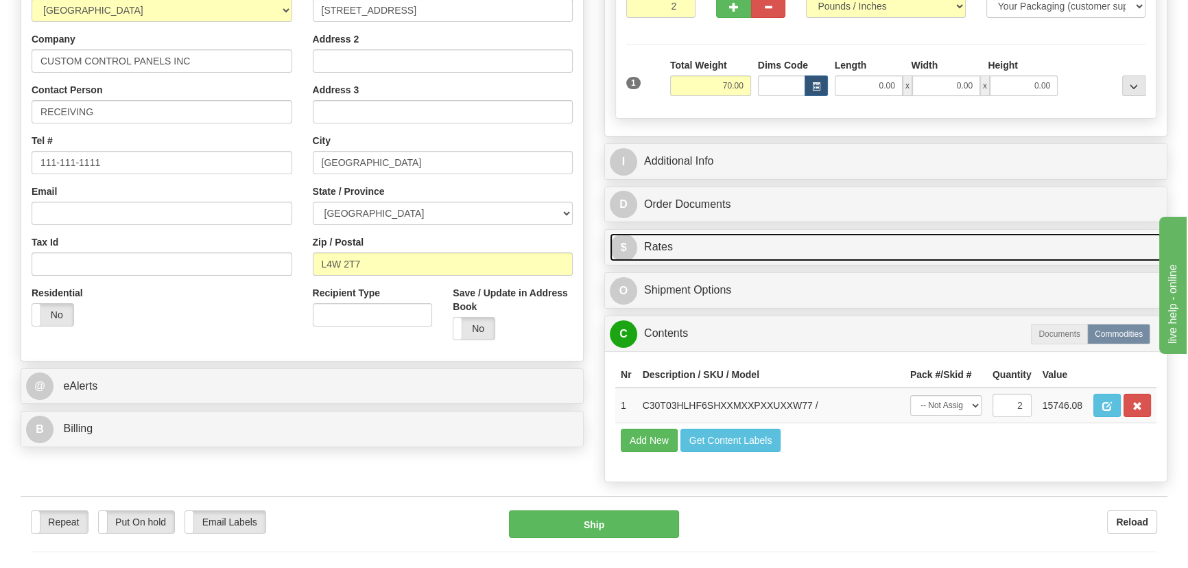
click at [1002, 238] on link "$ Rates" at bounding box center [886, 247] width 552 height 28
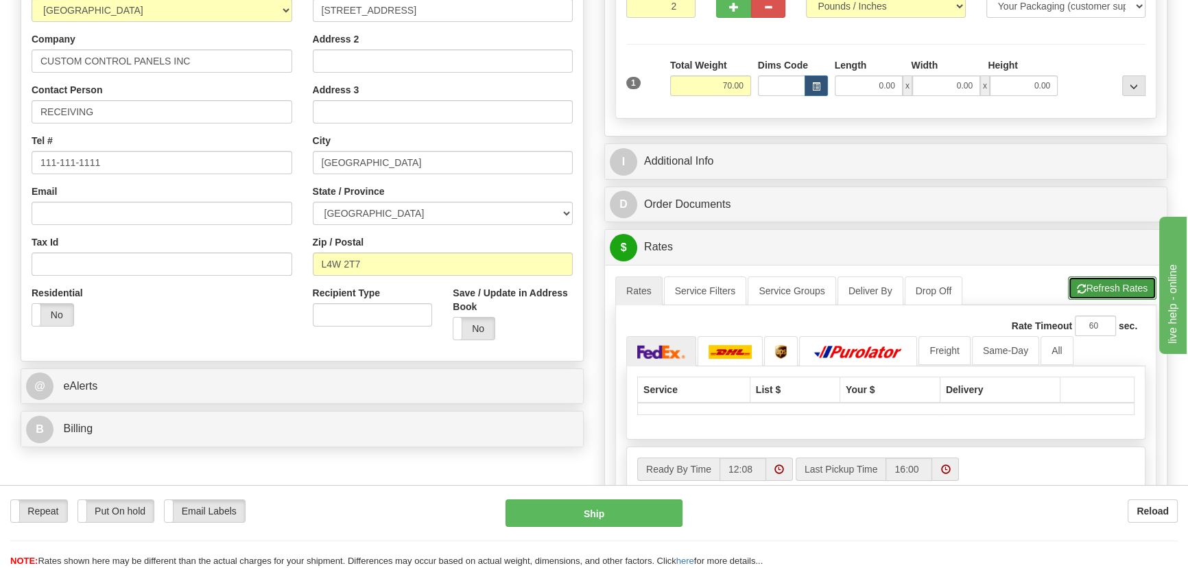
click at [1090, 286] on button "Refresh Rates" at bounding box center [1112, 288] width 89 height 23
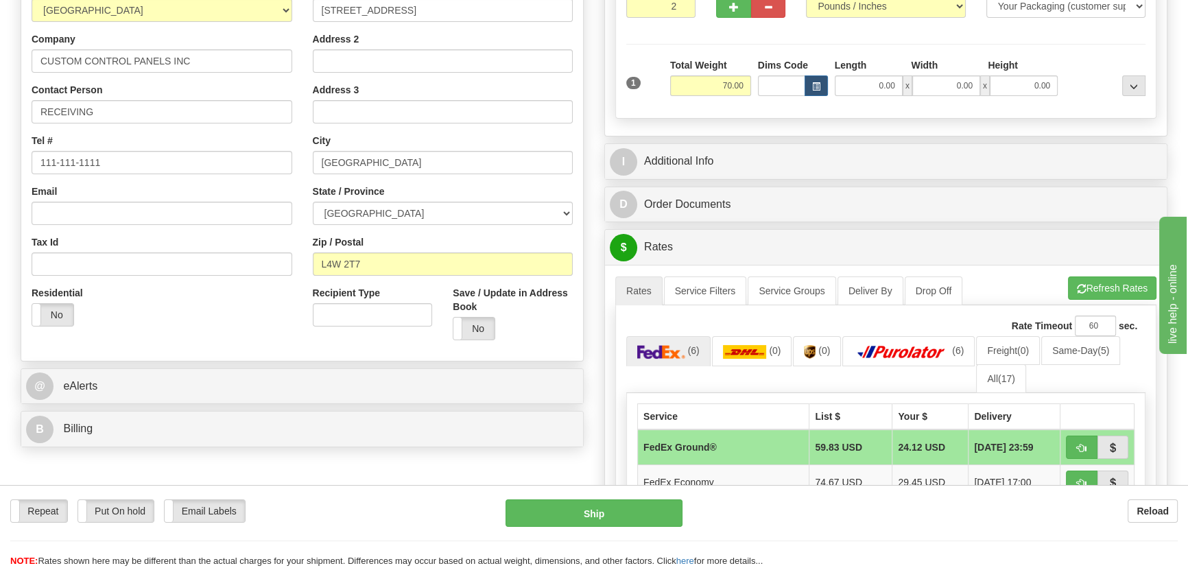
scroll to position [436, 0]
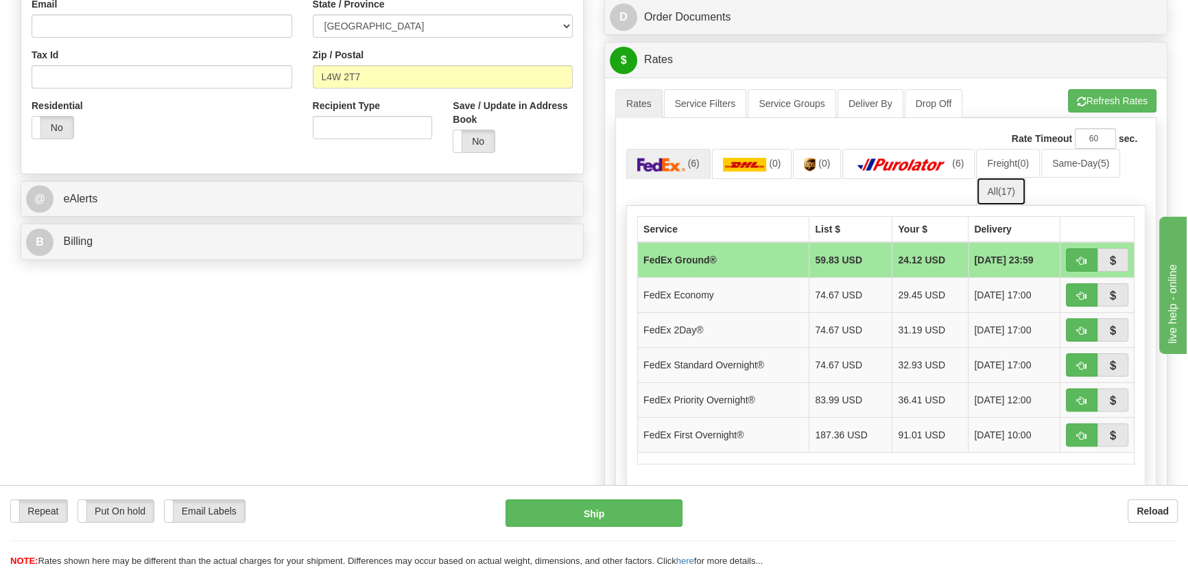
click at [986, 196] on link "All (17)" at bounding box center [1000, 191] width 49 height 29
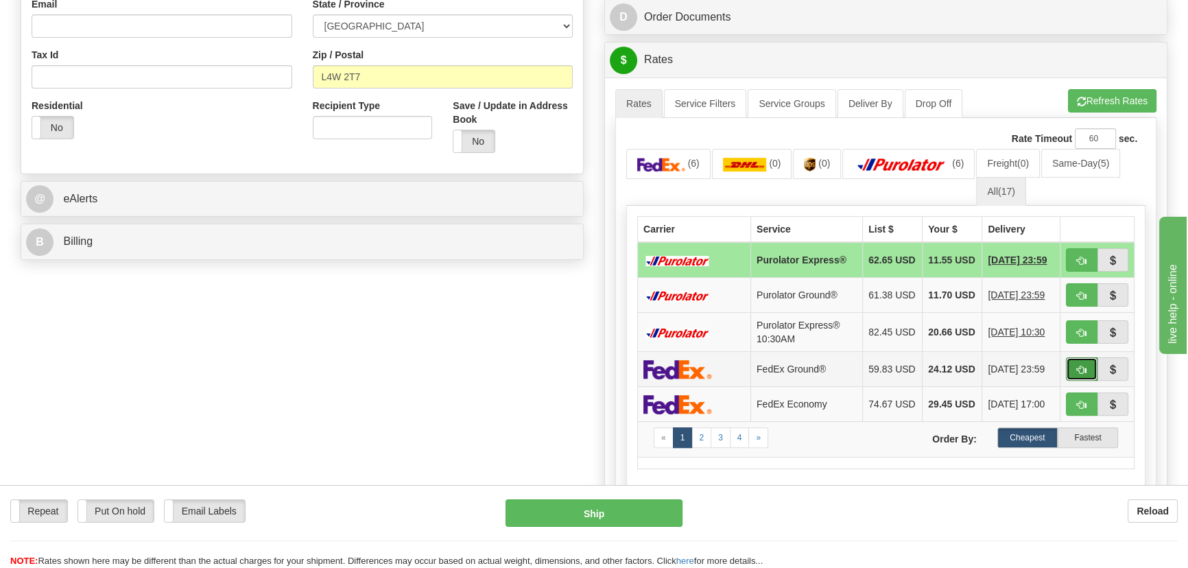
click at [1080, 375] on span "button" at bounding box center [1082, 370] width 10 height 9
type input "92"
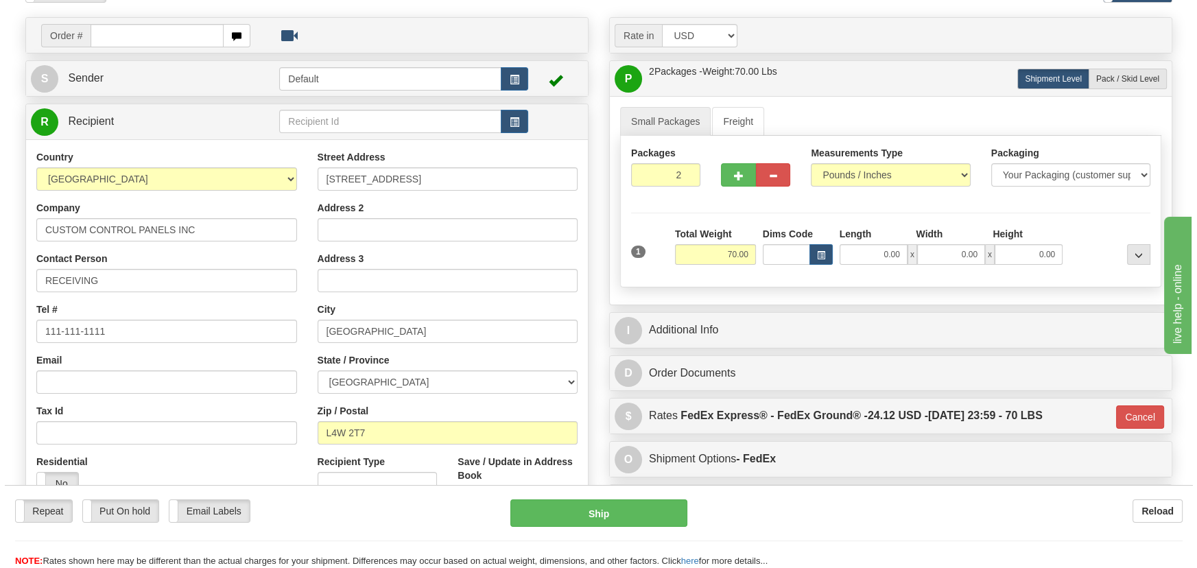
scroll to position [0, 0]
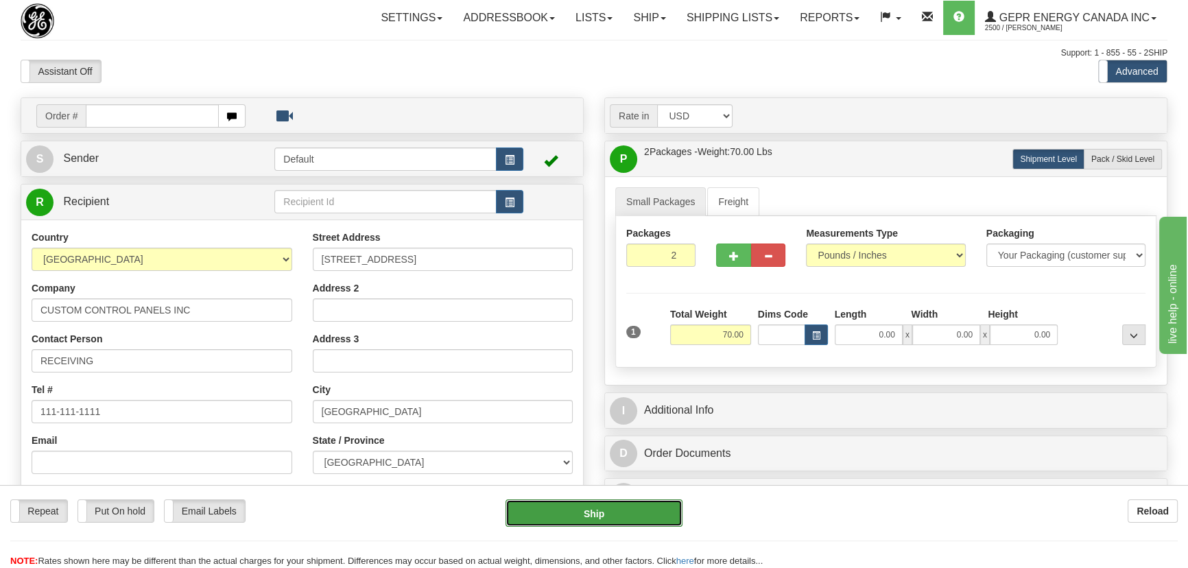
click at [607, 519] on button "Ship" at bounding box center [595, 513] width 178 height 27
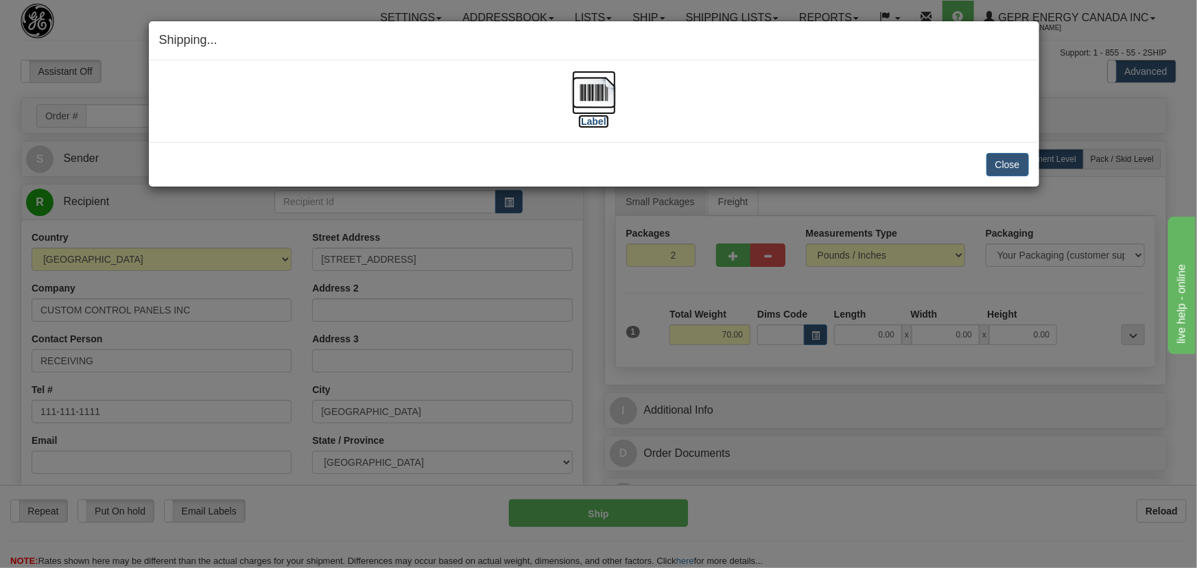
click at [599, 80] on img at bounding box center [594, 93] width 44 height 44
click at [997, 159] on button "Close" at bounding box center [1008, 164] width 43 height 23
